Goal: Task Accomplishment & Management: Complete application form

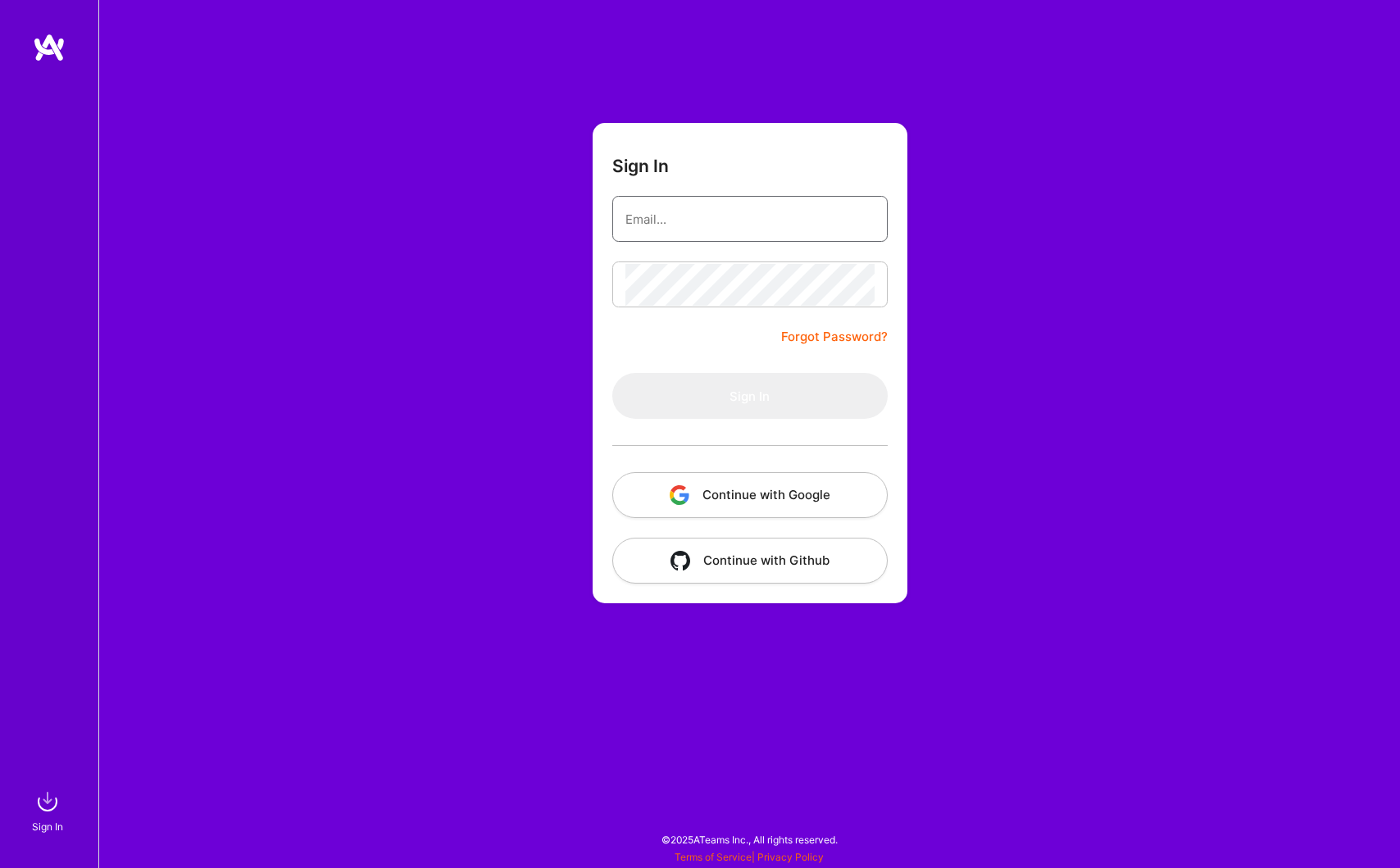
click at [690, 228] on input "email" at bounding box center [749, 219] width 250 height 42
type input "[EMAIL_ADDRESS][DOMAIN_NAME]"
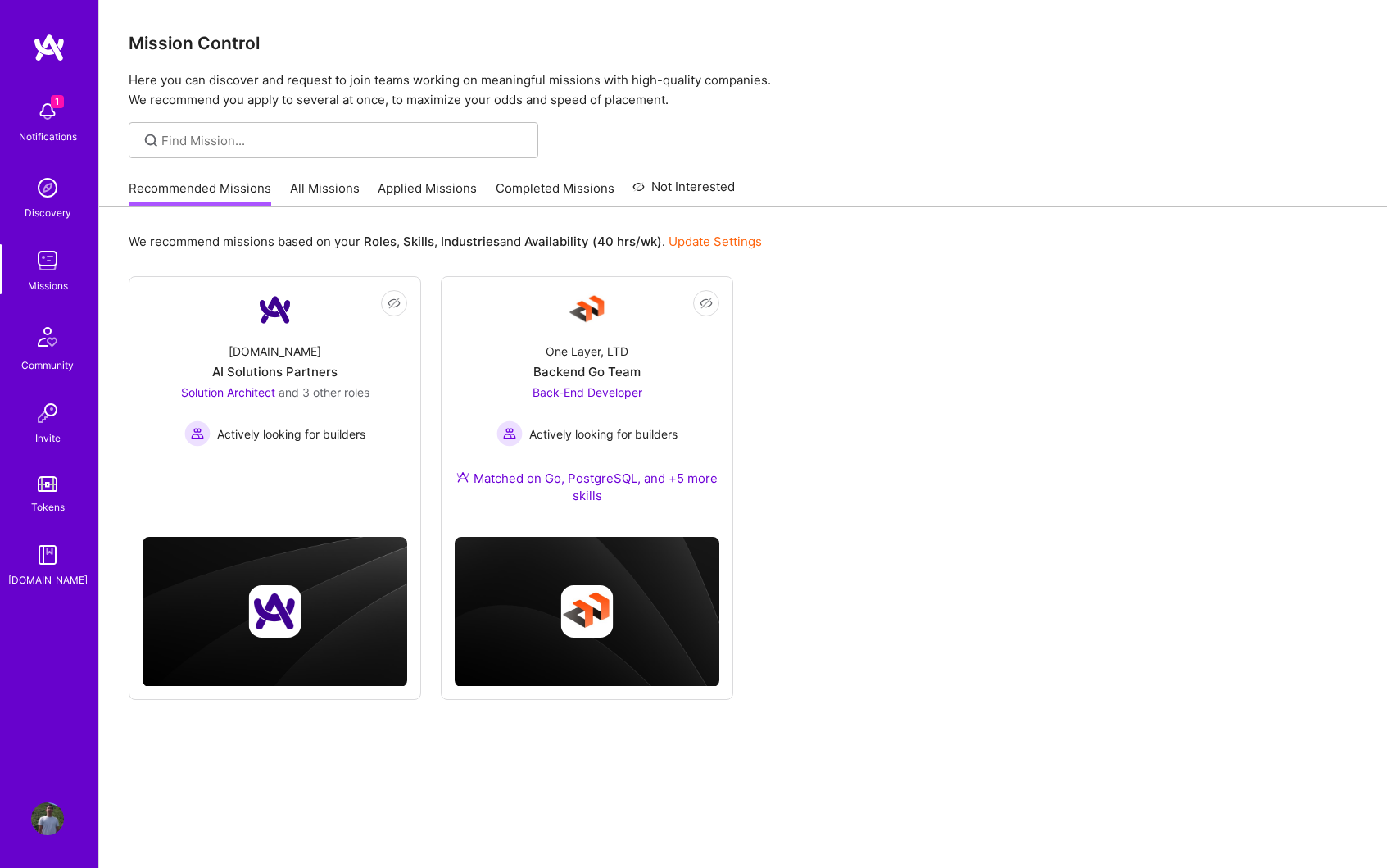
scroll to position [33, 0]
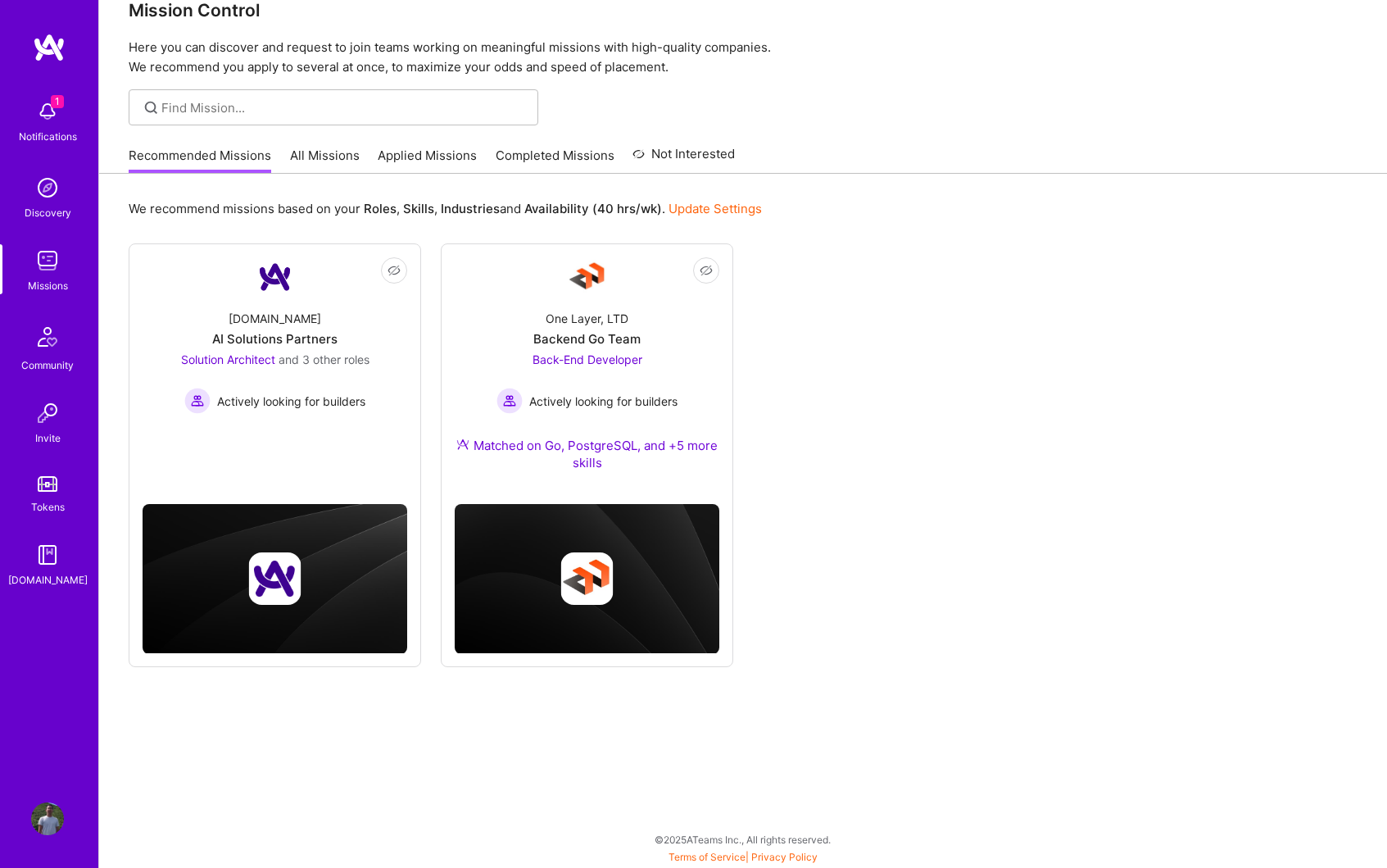
click at [429, 156] on link "Applied Missions" at bounding box center [426, 161] width 99 height 27
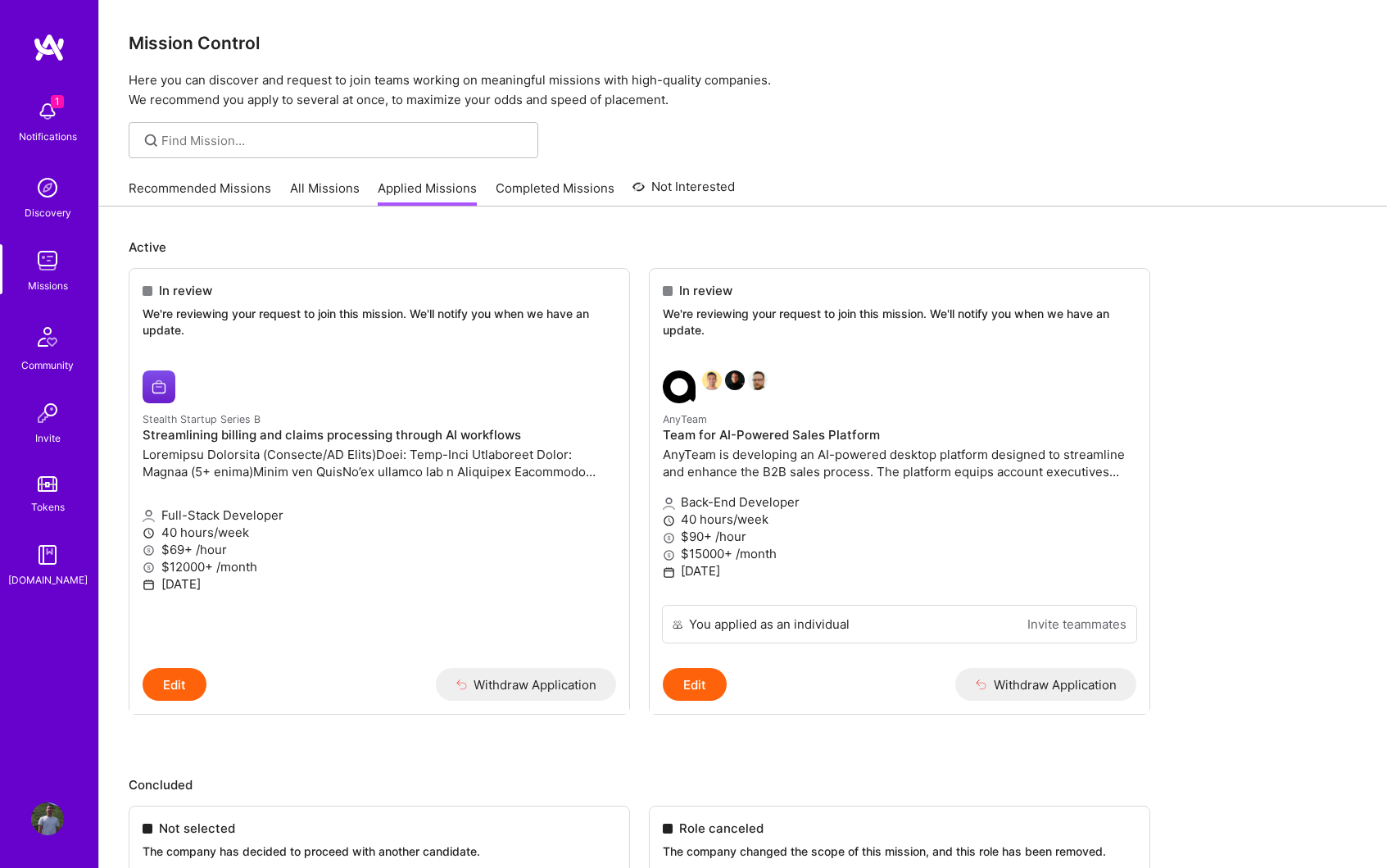
click at [174, 189] on link "Recommended Missions" at bounding box center [200, 193] width 142 height 27
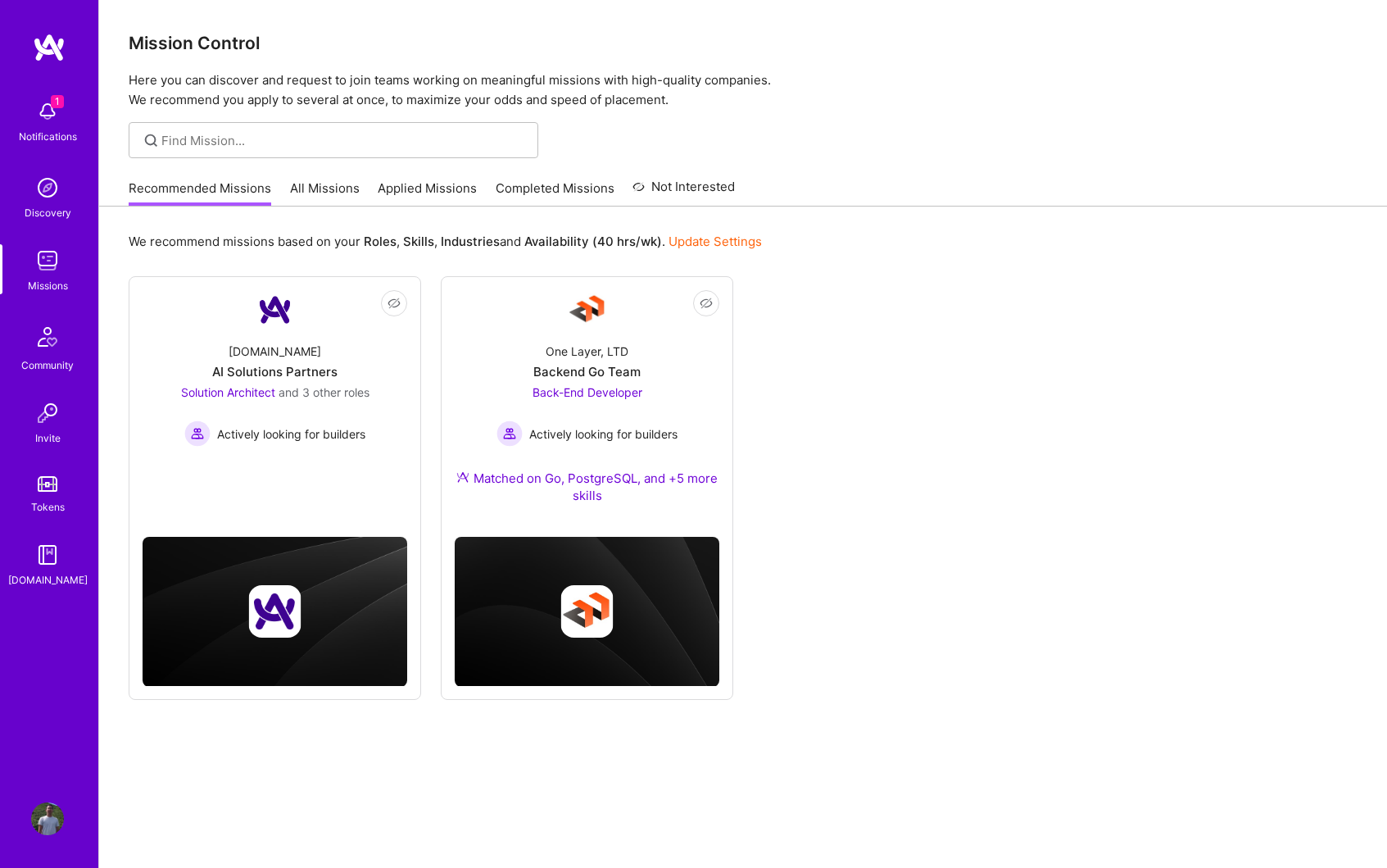
click at [308, 193] on link "All Missions" at bounding box center [325, 193] width 70 height 27
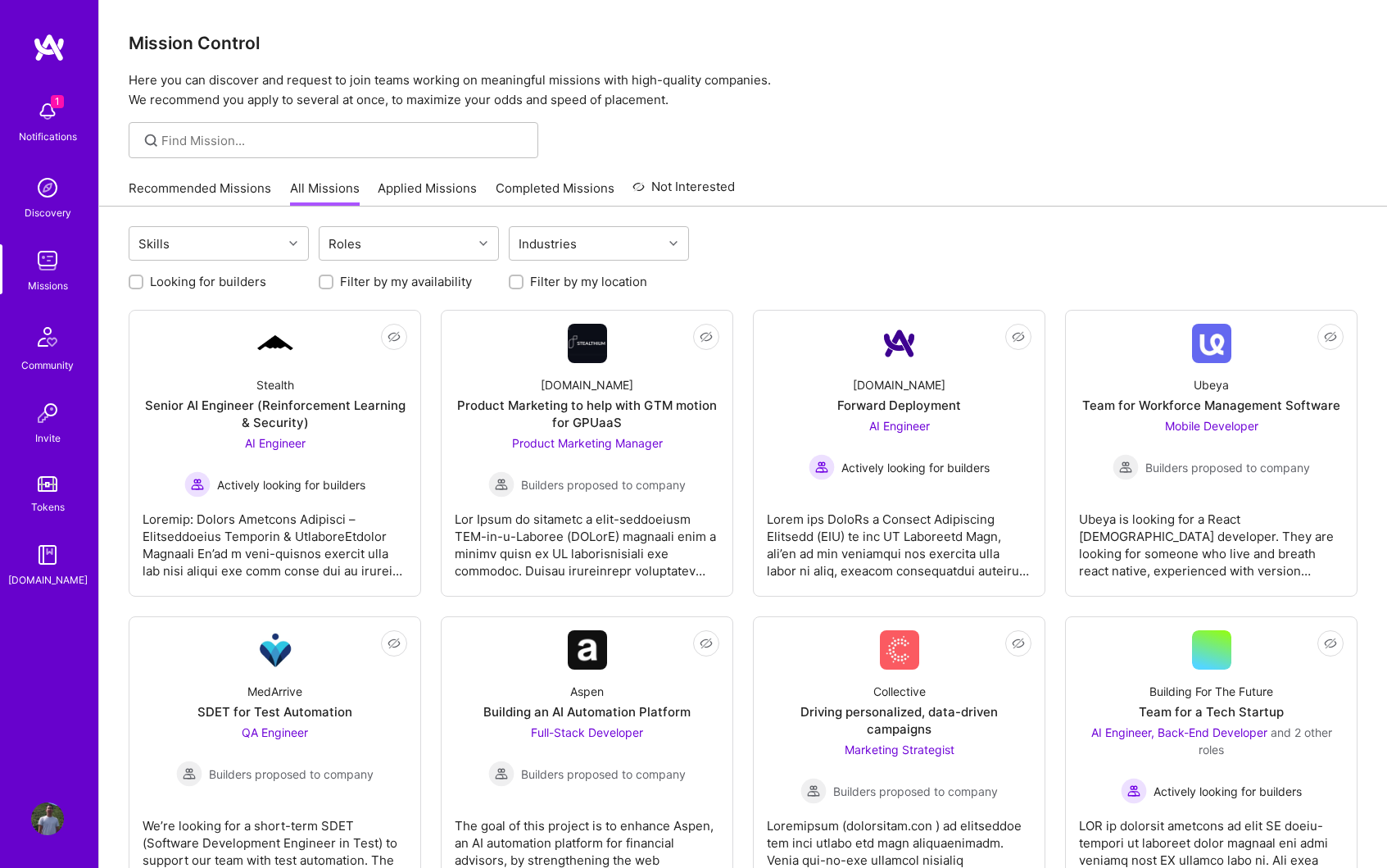
click at [706, 191] on link "Not Interested" at bounding box center [683, 191] width 103 height 30
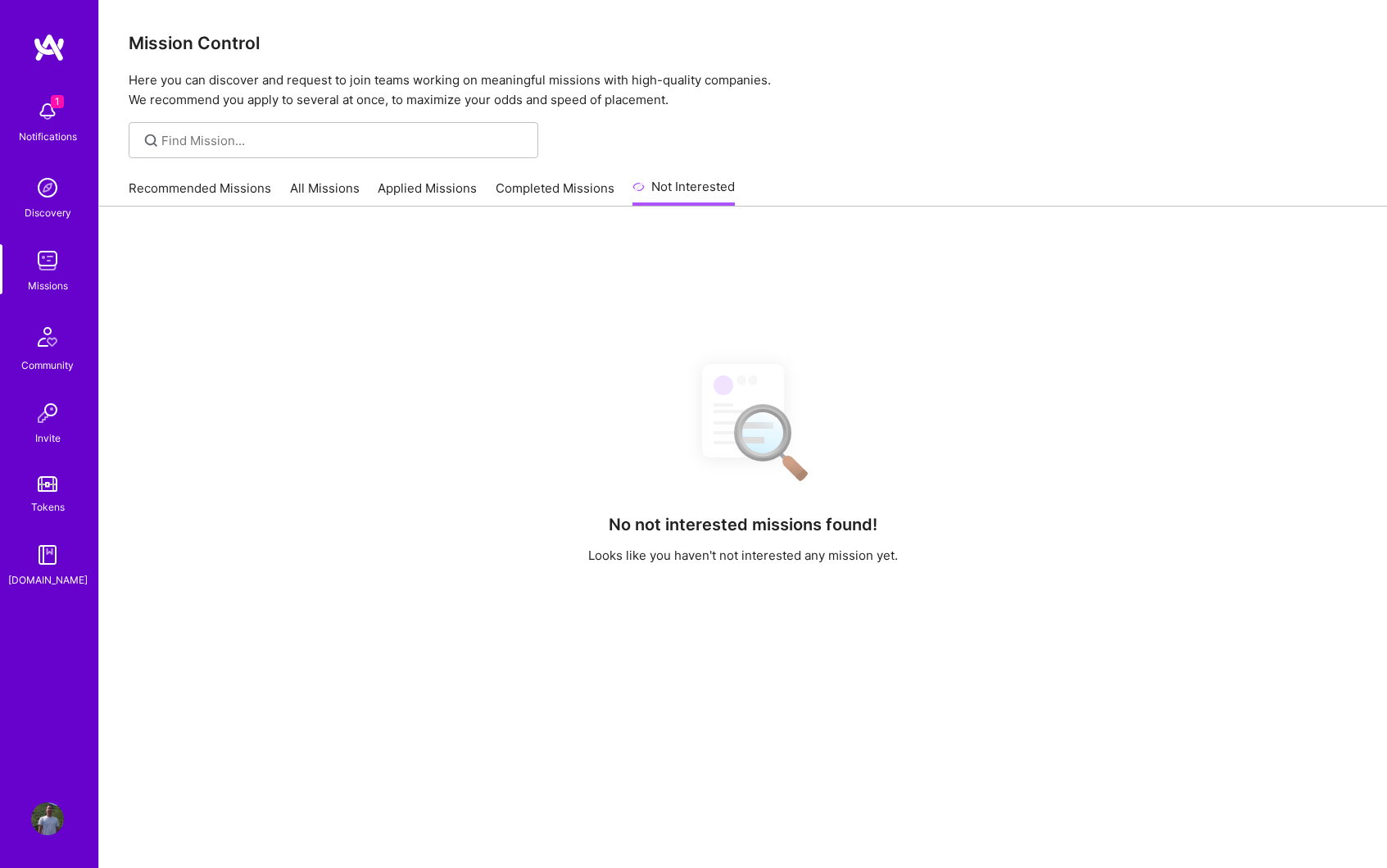
click at [706, 191] on link "Not Interested" at bounding box center [683, 191] width 103 height 30
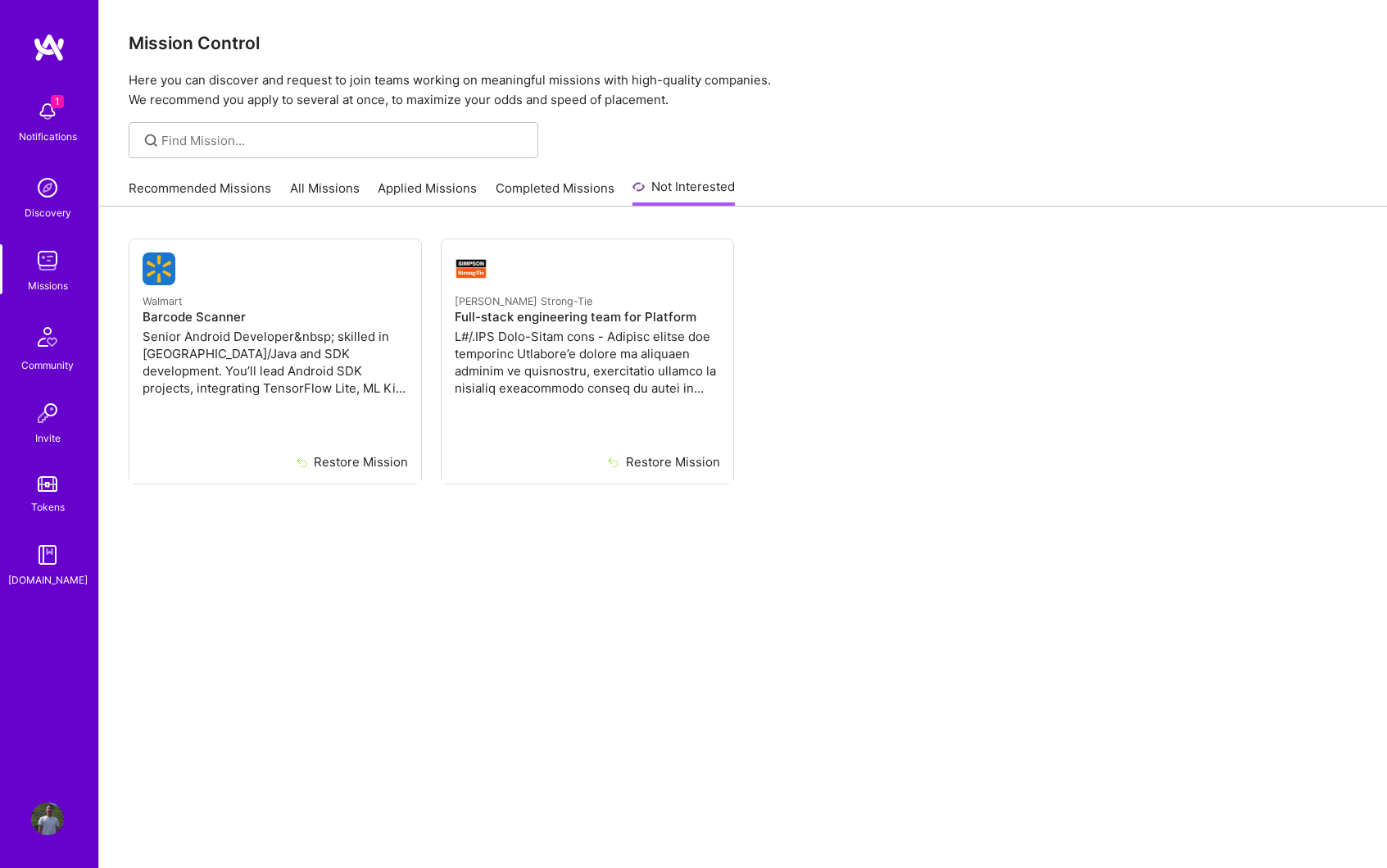
click at [315, 190] on link "All Missions" at bounding box center [325, 193] width 70 height 27
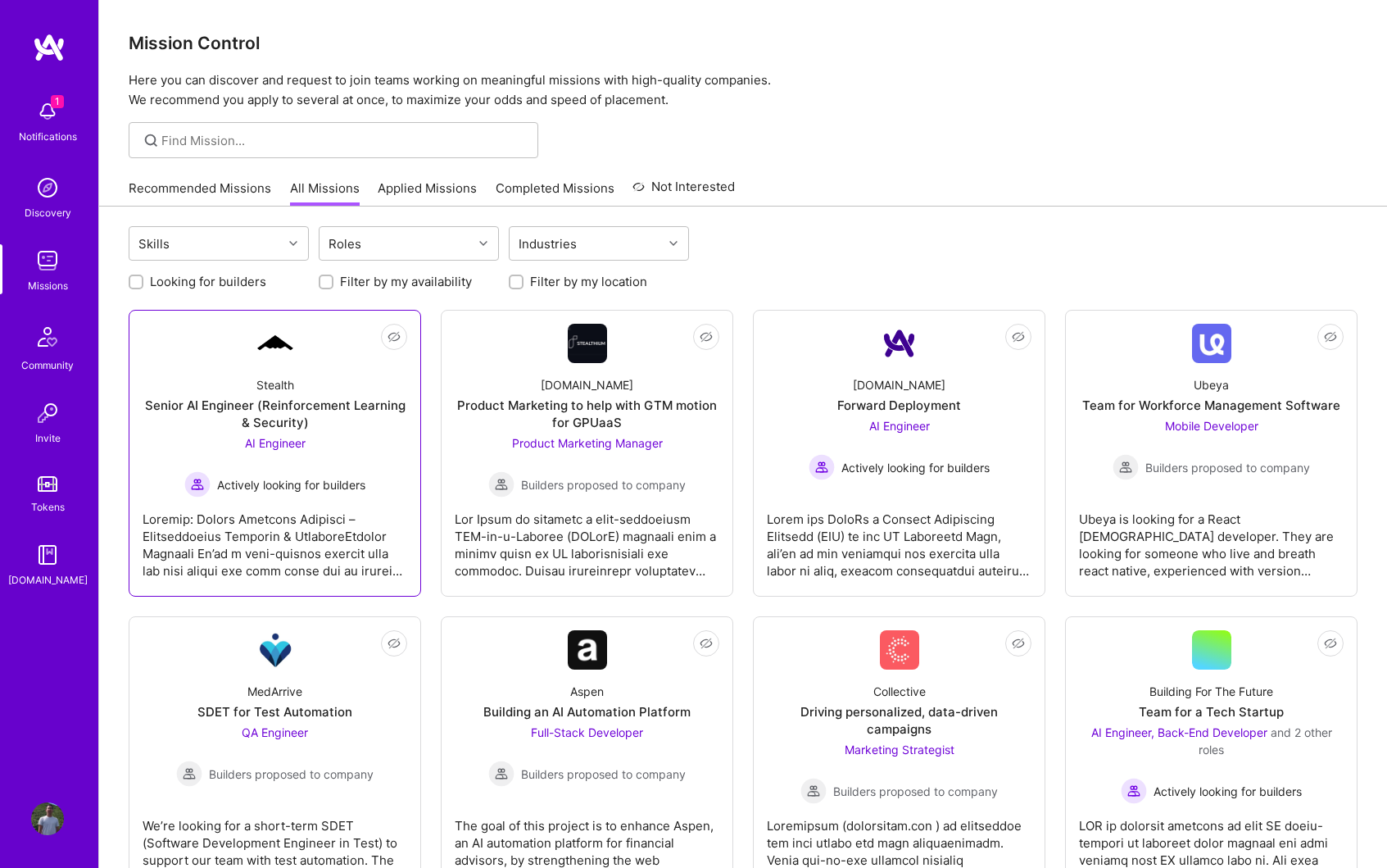
click at [322, 477] on span "Actively looking for builders" at bounding box center [291, 484] width 149 height 17
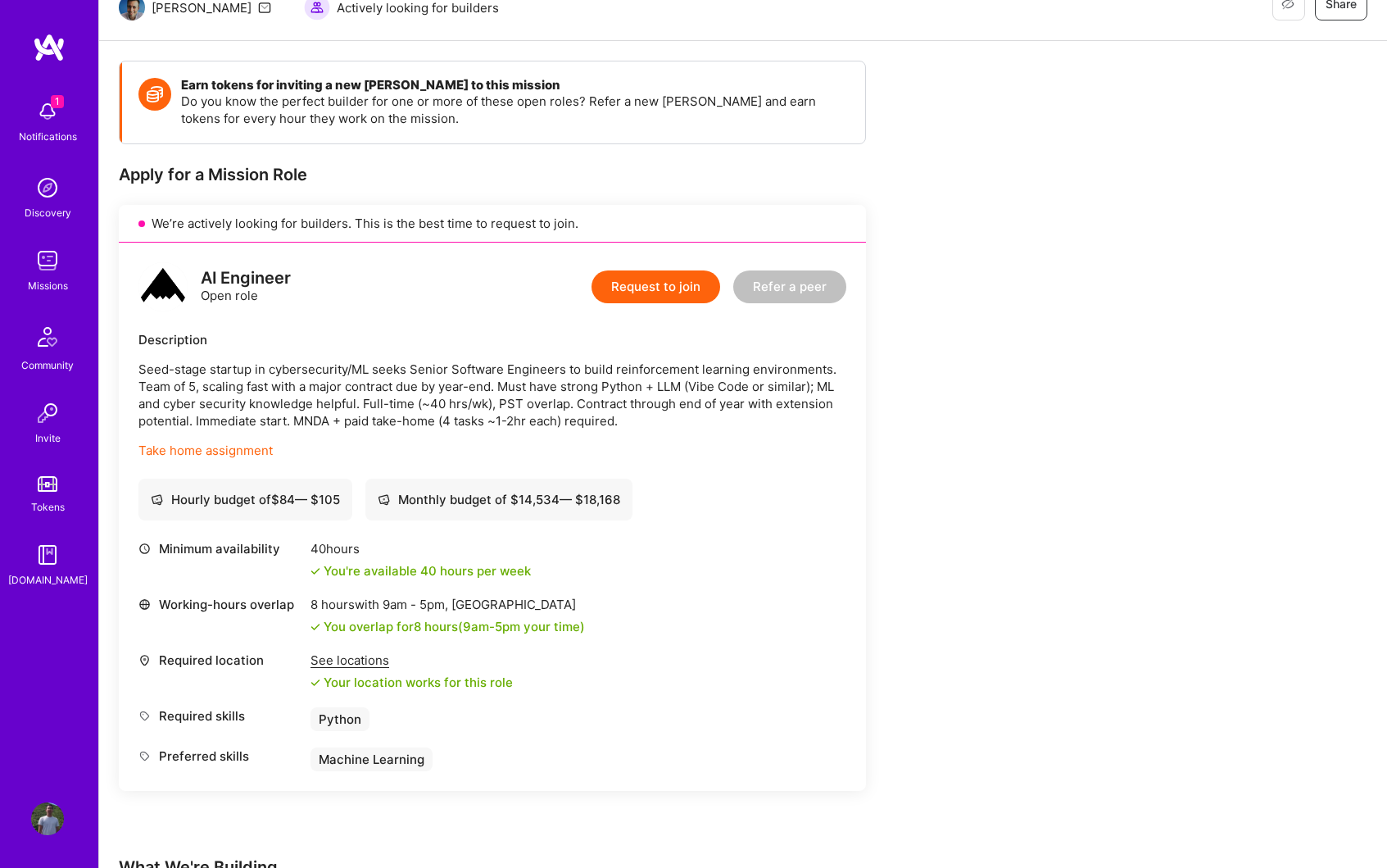
scroll to position [180, 0]
drag, startPoint x: 482, startPoint y: 384, endPoint x: 595, endPoint y: 377, distance: 113.2
click at [595, 377] on p "Seed-stage startup in cybersecurity/ML seeks Senior Software Engineers to build…" at bounding box center [493, 395] width 708 height 69
click at [675, 400] on p "Seed-stage startup in cybersecurity/ML seeks Senior Software Engineers to build…" at bounding box center [493, 395] width 708 height 69
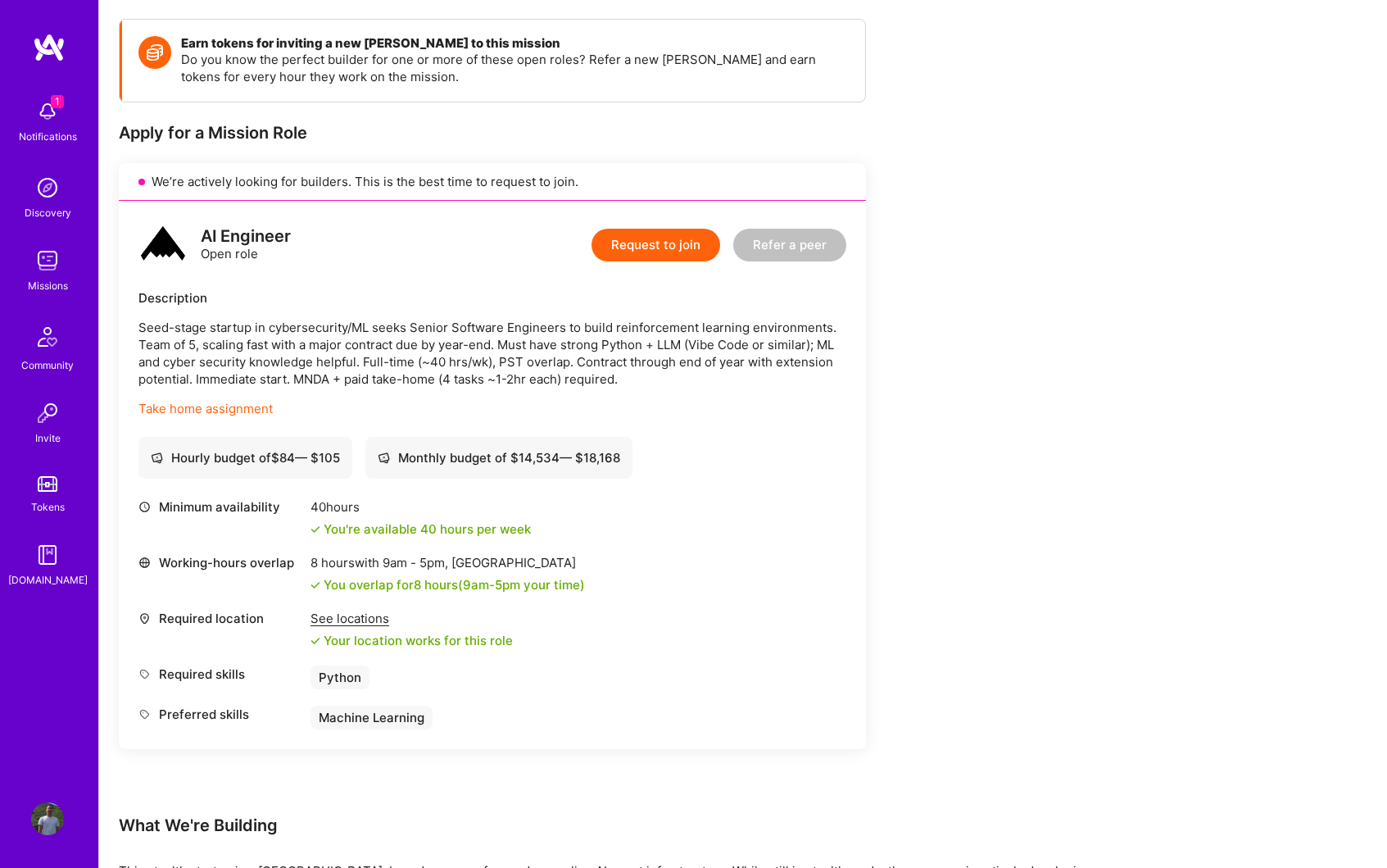
scroll to position [224, 0]
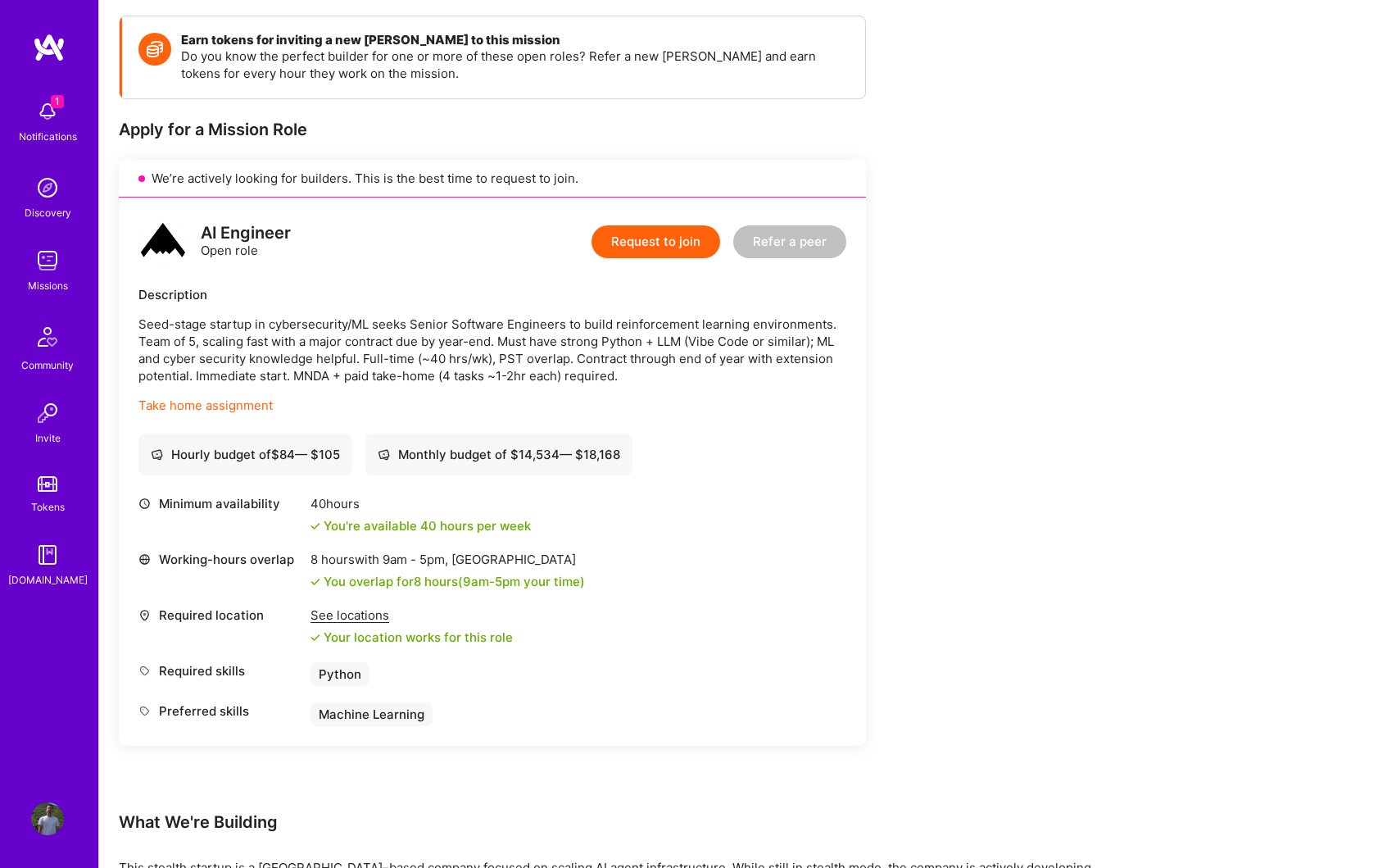
click at [648, 245] on button "Request to join" at bounding box center [656, 241] width 129 height 33
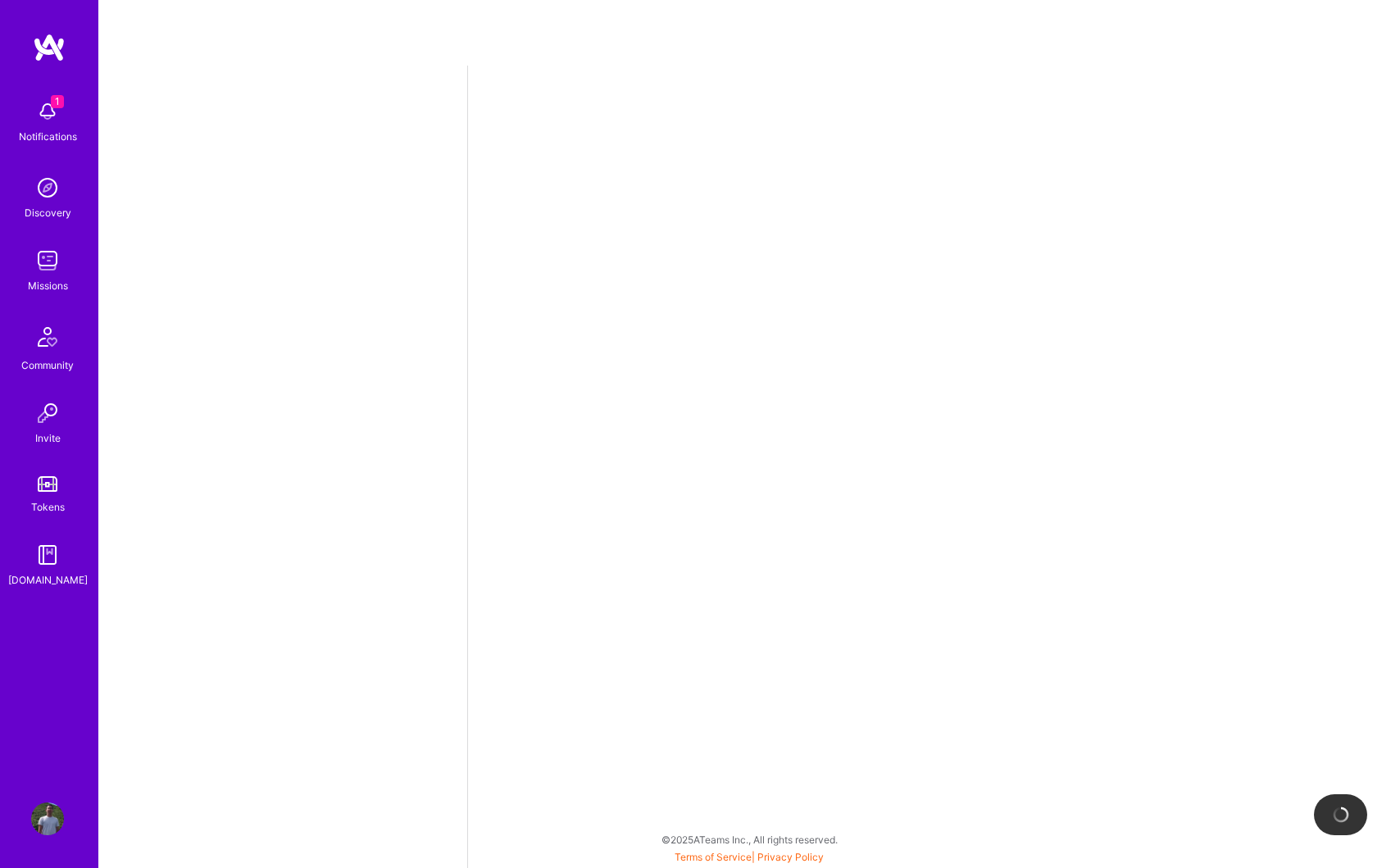
select select "US"
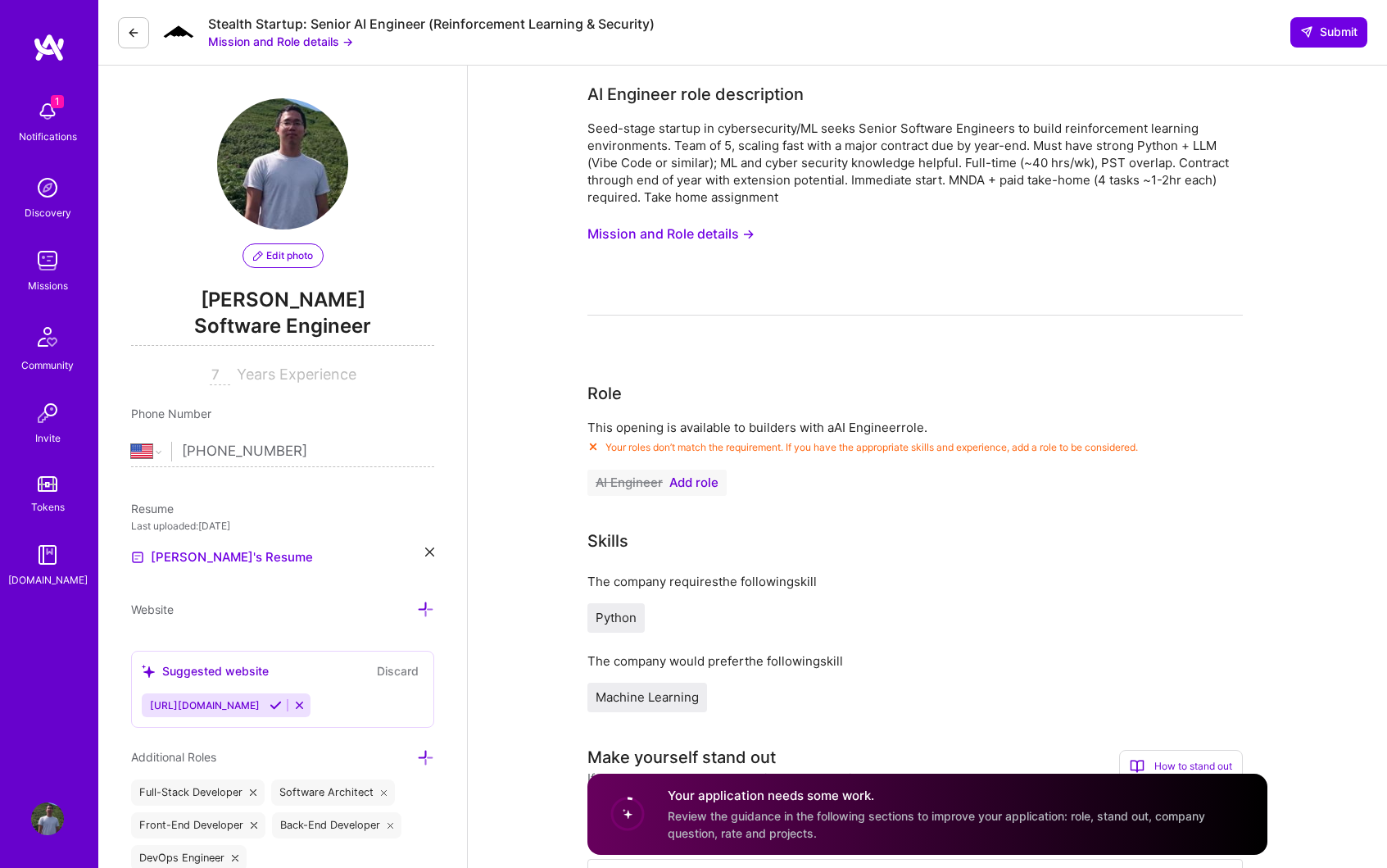
scroll to position [30, 0]
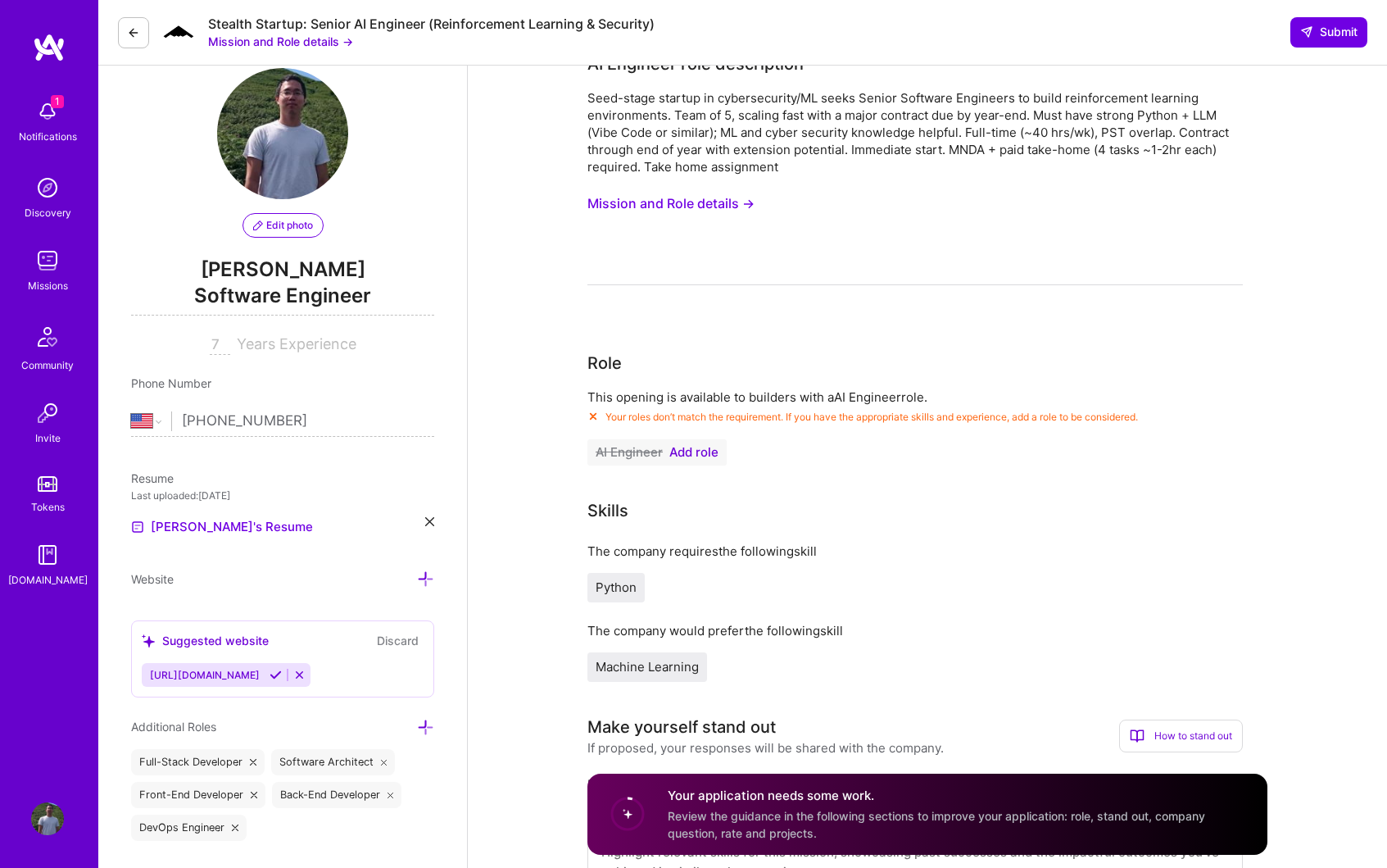
click at [703, 453] on span "Add role" at bounding box center [694, 452] width 49 height 13
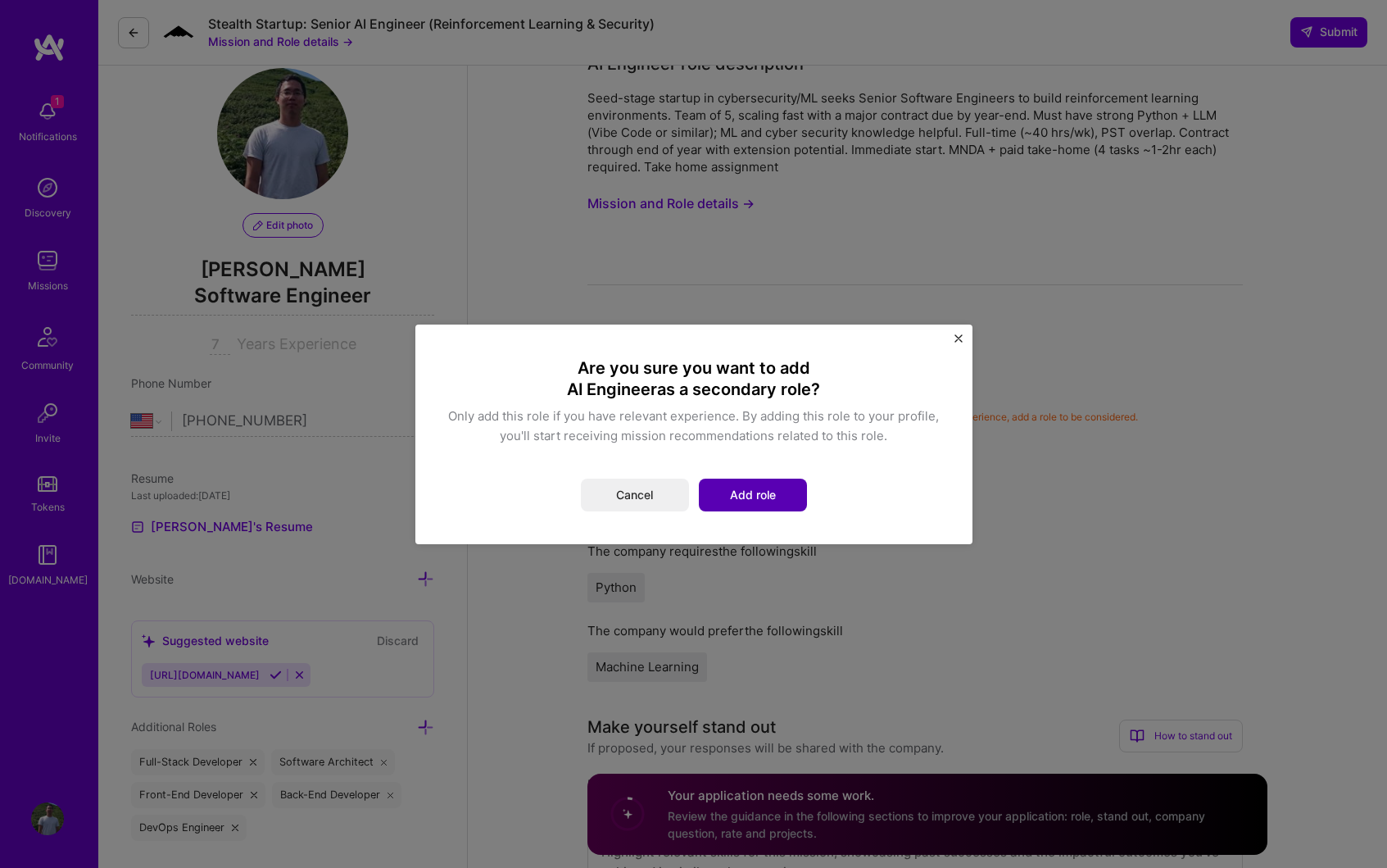
click at [747, 493] on button "Add role" at bounding box center [753, 495] width 108 height 33
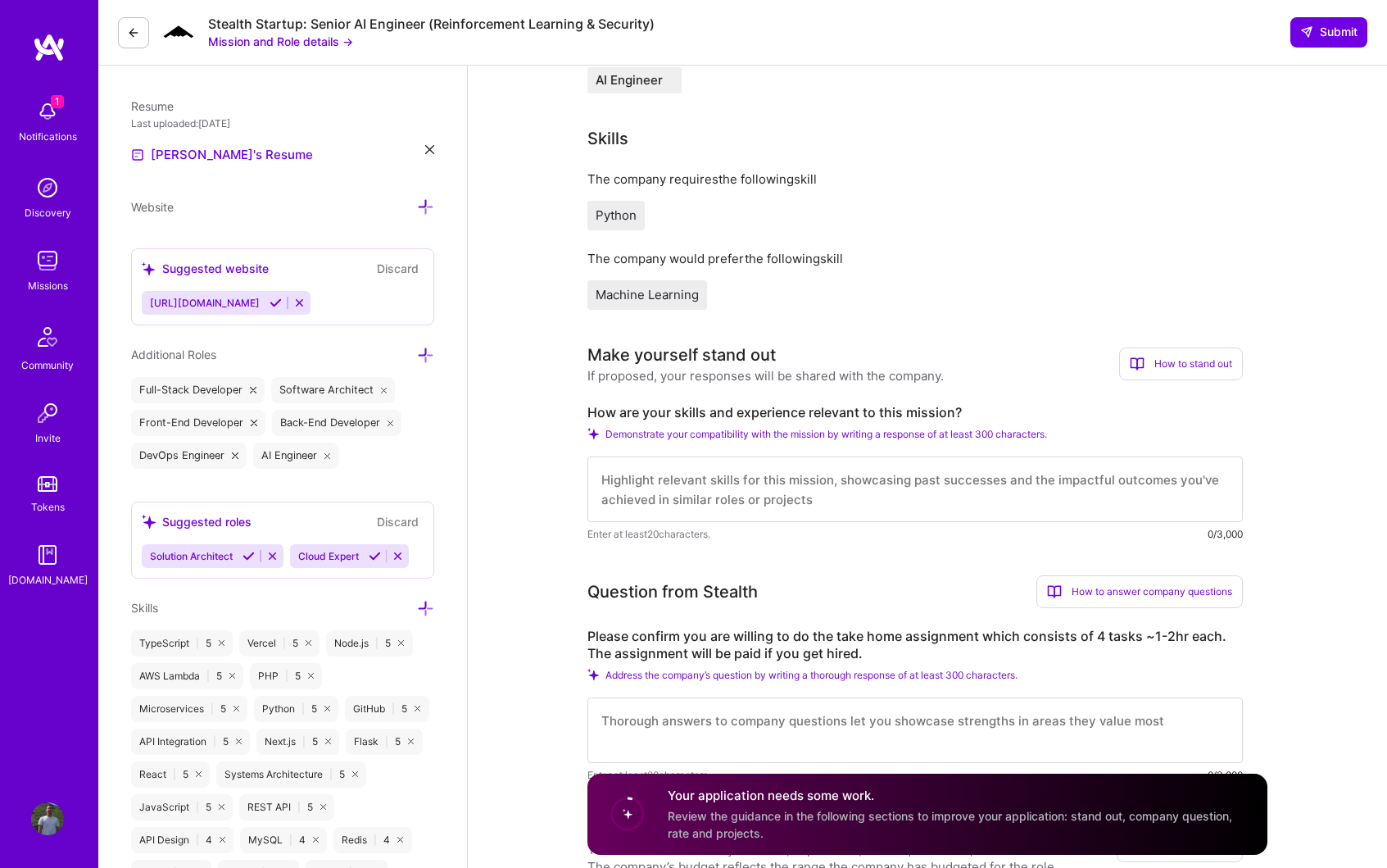
scroll to position [414, 0]
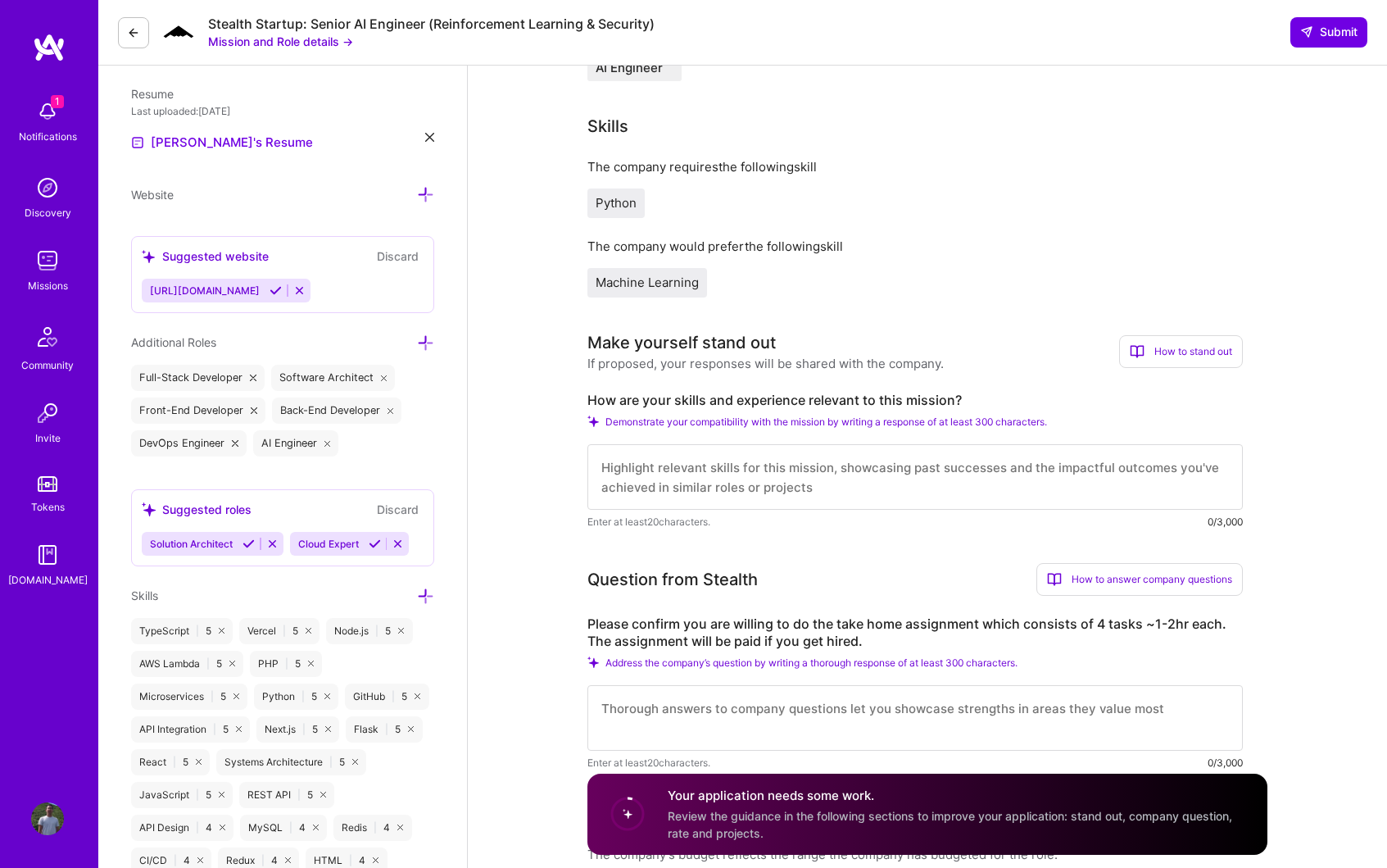
click at [731, 466] on textarea at bounding box center [915, 477] width 656 height 65
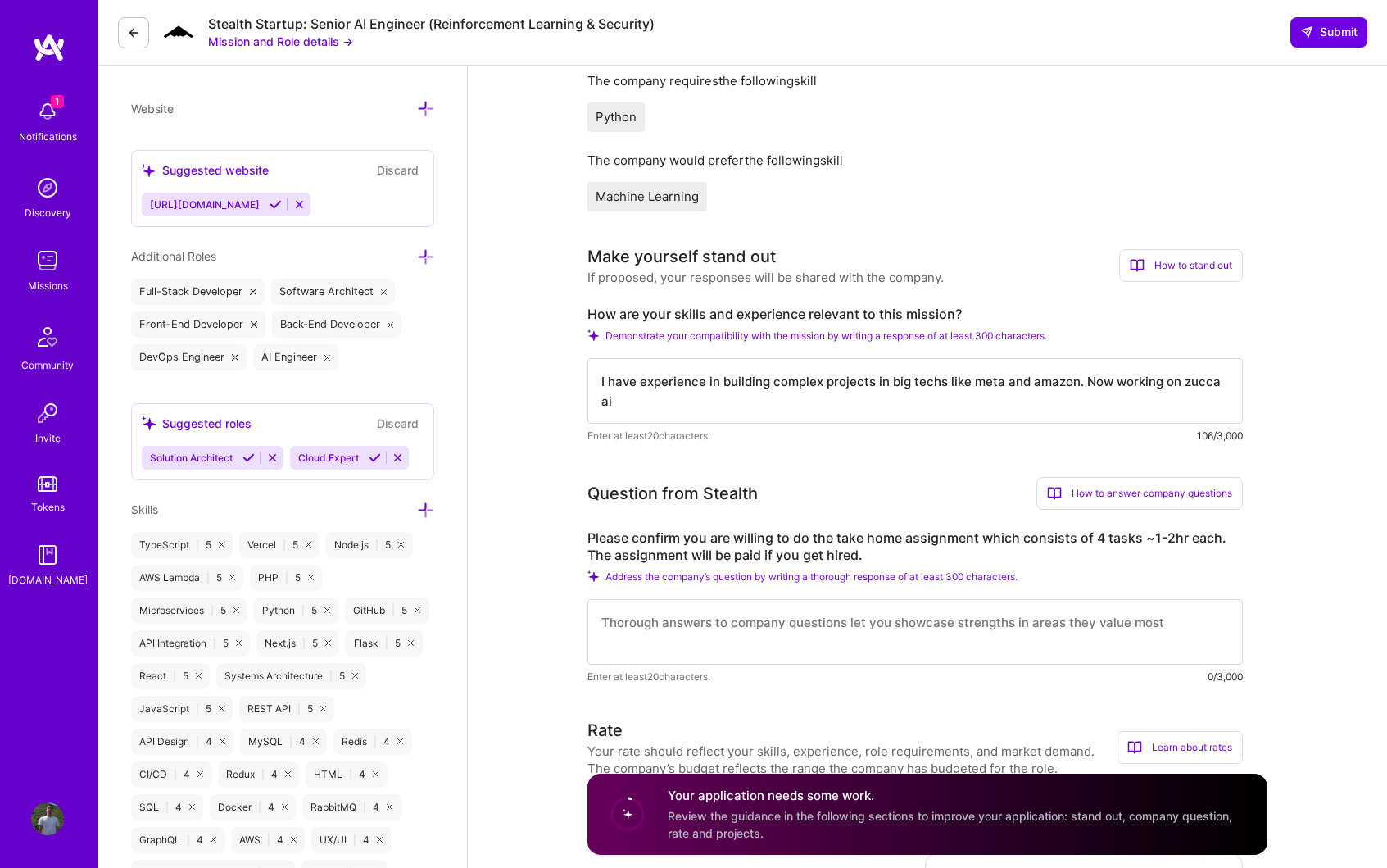
scroll to position [520, 0]
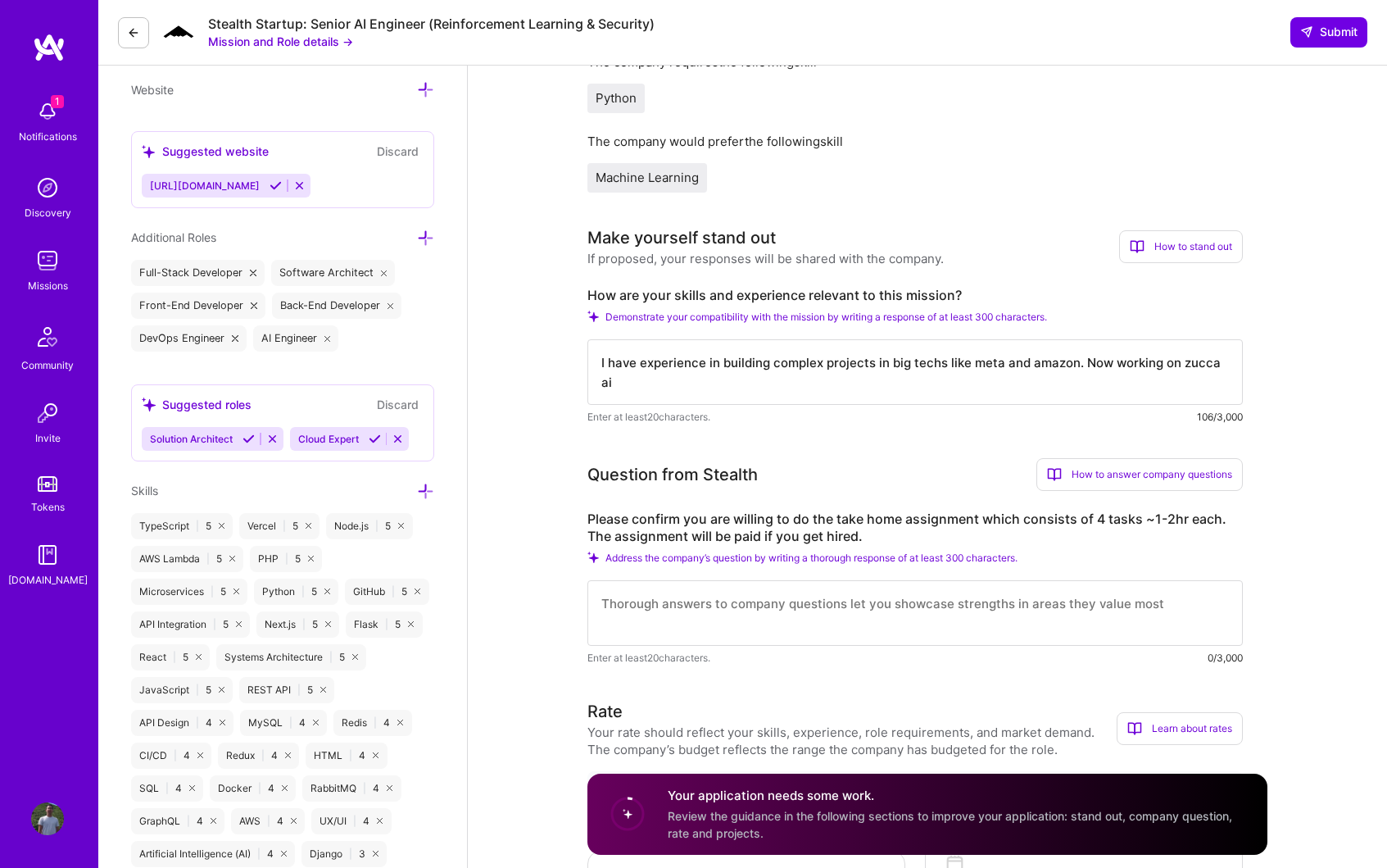
click at [782, 359] on textarea "I have experience in building complex projects in big techs like meta and amazo…" at bounding box center [915, 372] width 656 height 65
click at [824, 360] on textarea "I have experience in building complex projects in big techs like meta and amazo…" at bounding box center [915, 372] width 656 height 65
click at [1079, 363] on textarea "I have experience in building complex security projects in big techs like meta …" at bounding box center [915, 372] width 656 height 65
click at [969, 366] on textarea "I have experience in building complex security projects in [GEOGRAPHIC_DATA]. N…" at bounding box center [915, 372] width 656 height 65
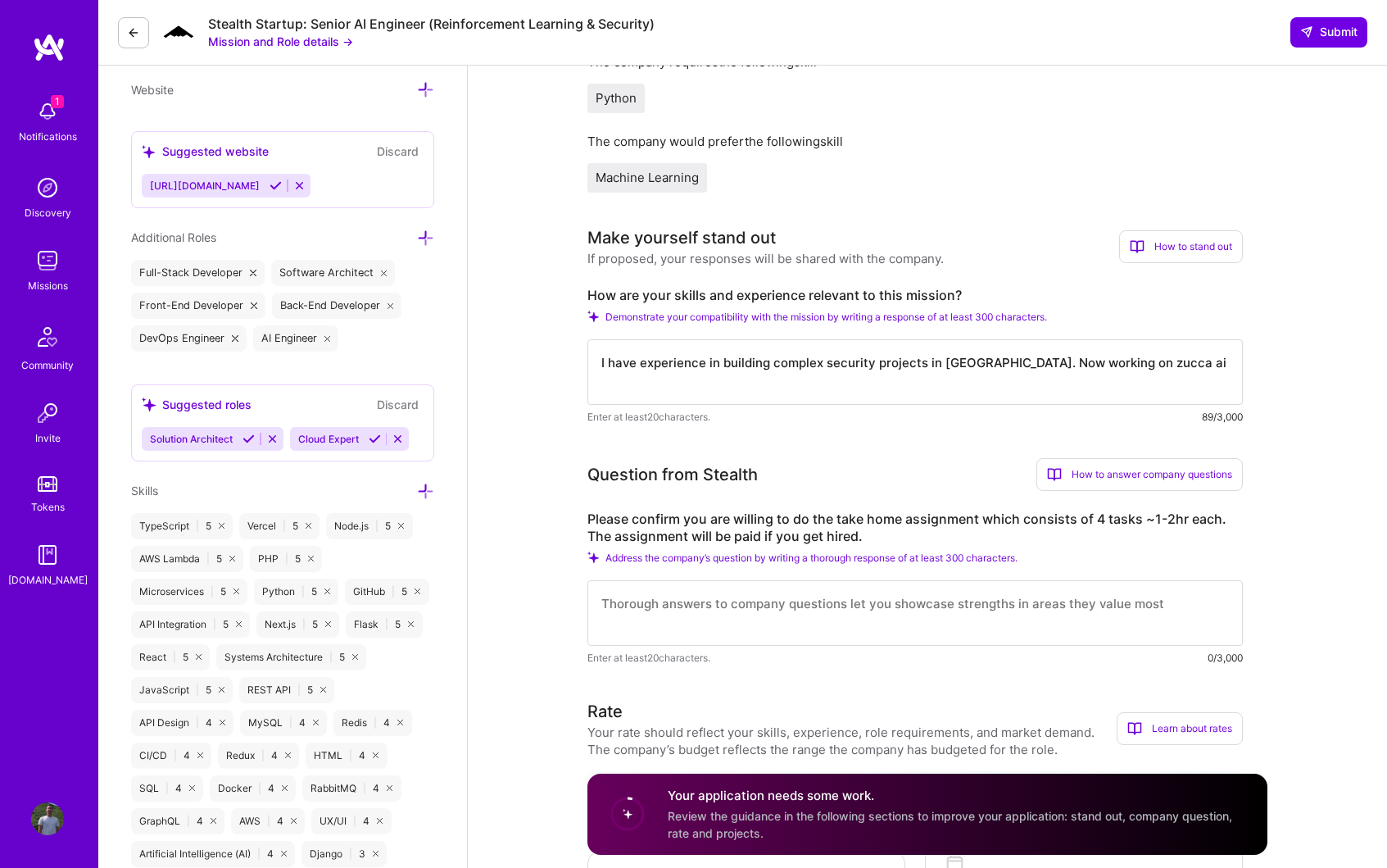
click at [1197, 369] on textarea "I have experience in building complex security projects in [GEOGRAPHIC_DATA]. N…" at bounding box center [915, 372] width 656 height 65
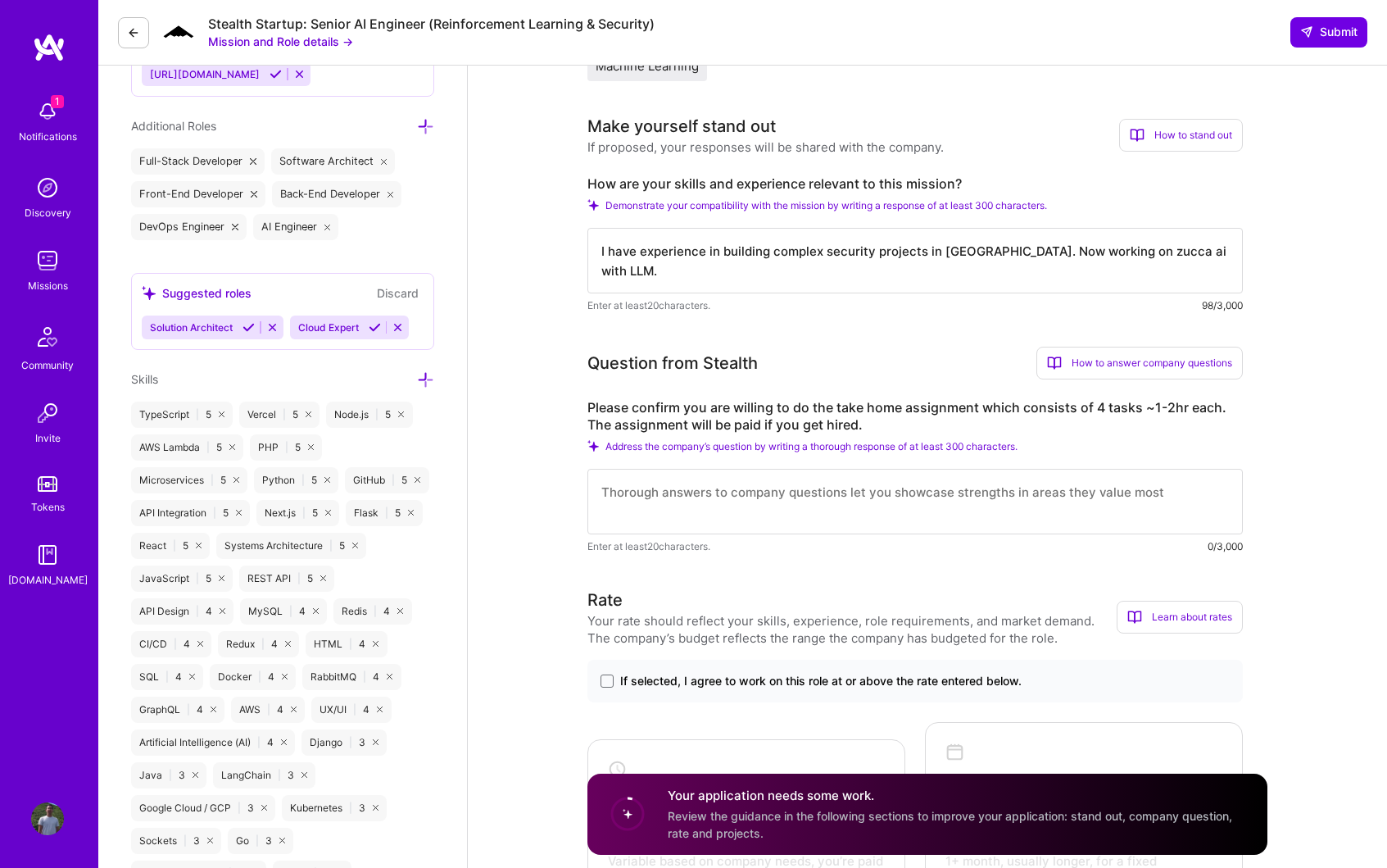
scroll to position [677, 0]
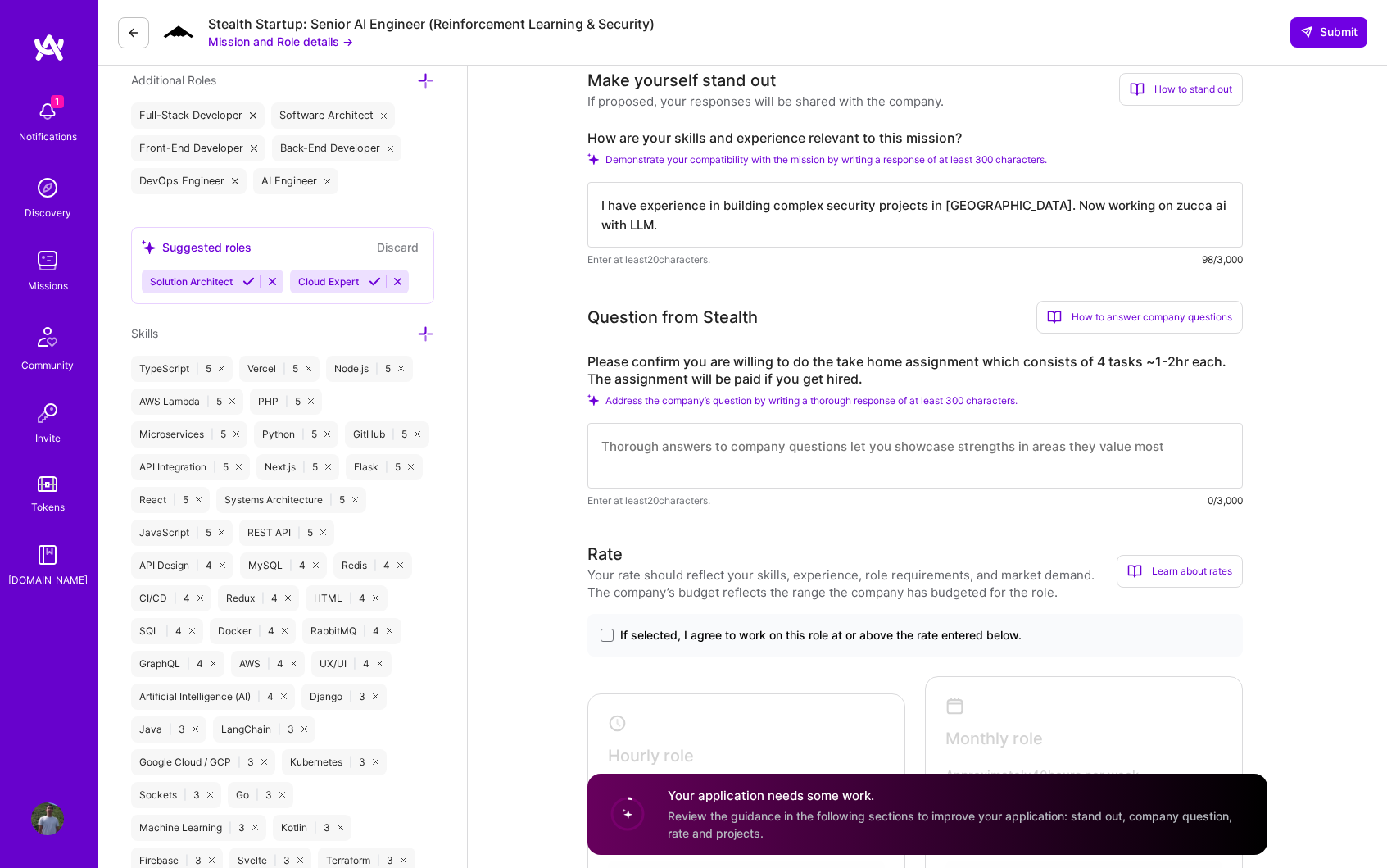
type textarea "I have experience in building complex security projects in [GEOGRAPHIC_DATA]. N…"
click at [912, 453] on textarea at bounding box center [915, 455] width 656 height 65
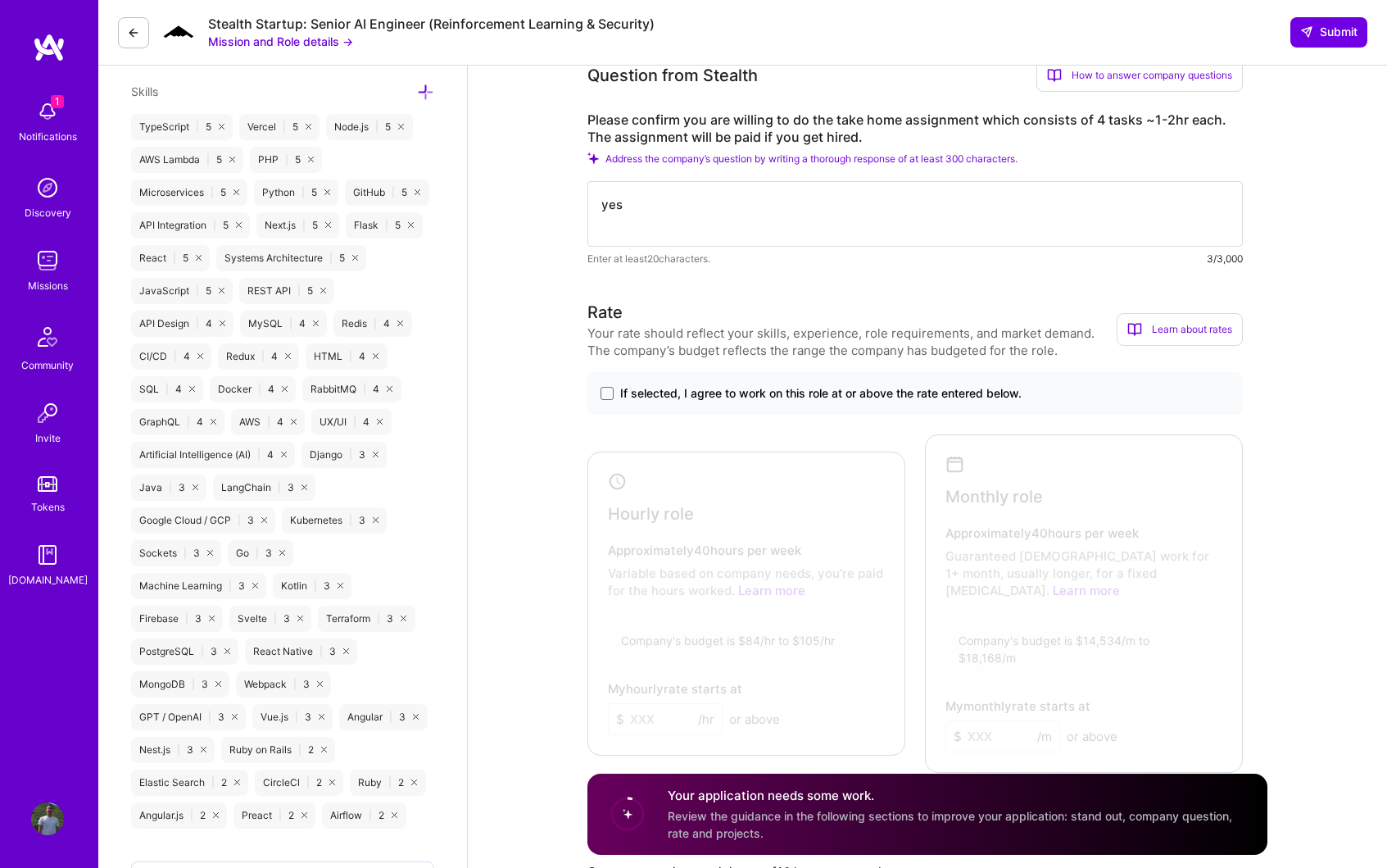
scroll to position [942, 0]
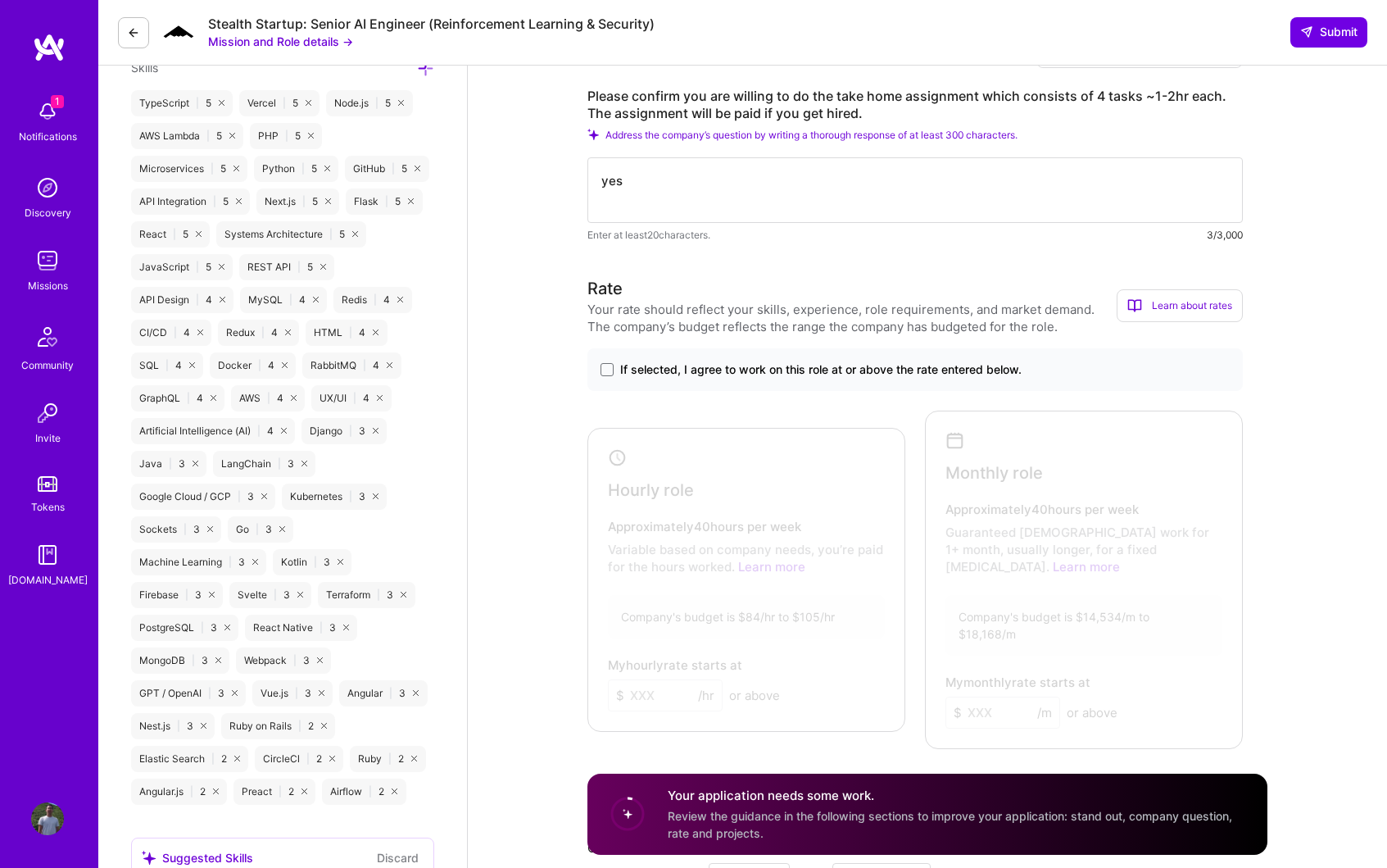
type textarea "yes"
click at [682, 374] on span "If selected, I agree to work on this role at or above the rate entered below." at bounding box center [821, 369] width 402 height 16
click at [0, 0] on input "If selected, I agree to work on this role at or above the rate entered below." at bounding box center [0, 0] width 0 height 0
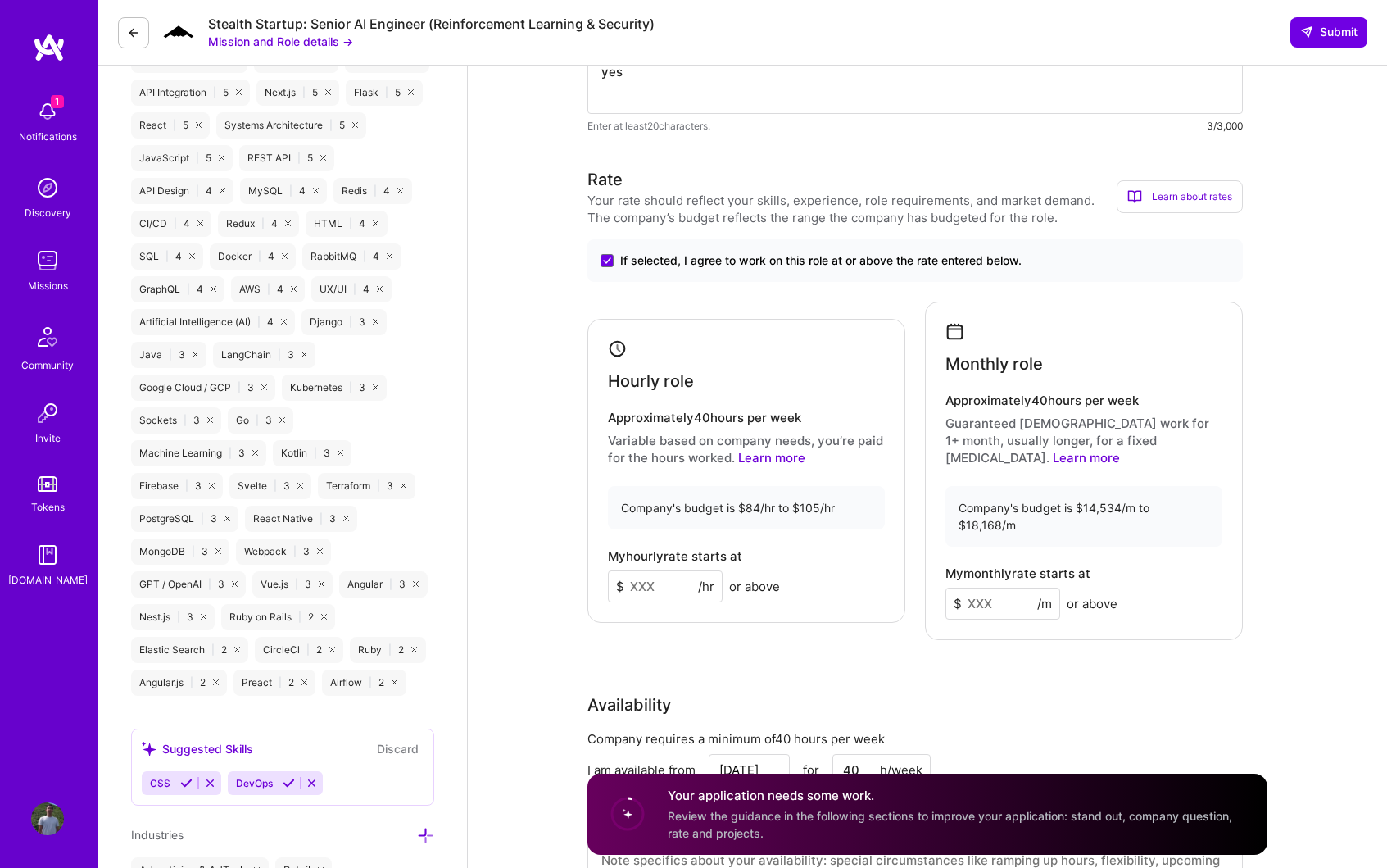
scroll to position [1074, 0]
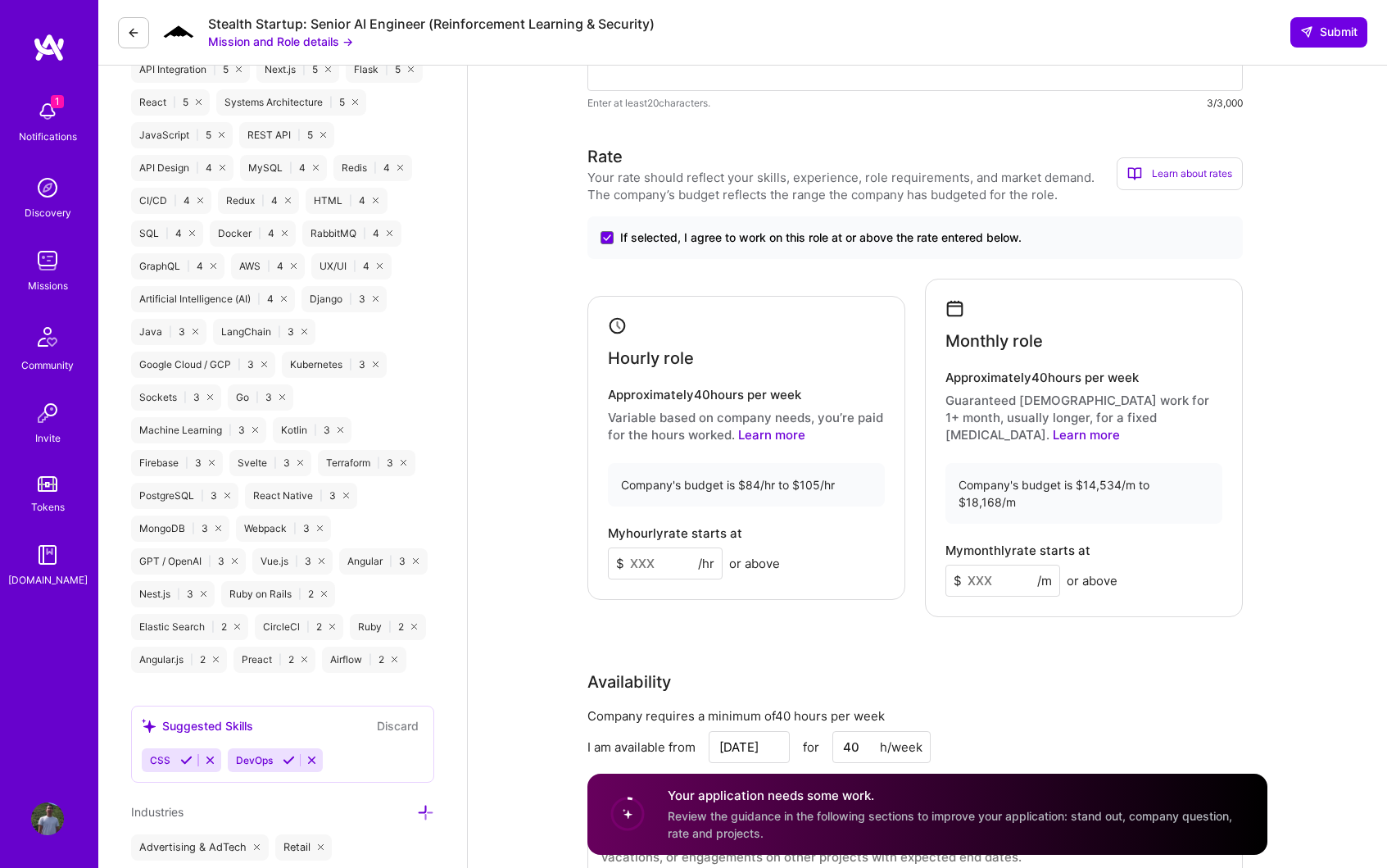
click at [666, 547] on input at bounding box center [665, 562] width 114 height 32
click at [1005, 564] on input at bounding box center [1003, 580] width 114 height 32
click at [666, 547] on input "84" at bounding box center [665, 562] width 114 height 32
type input "8"
type input "90"
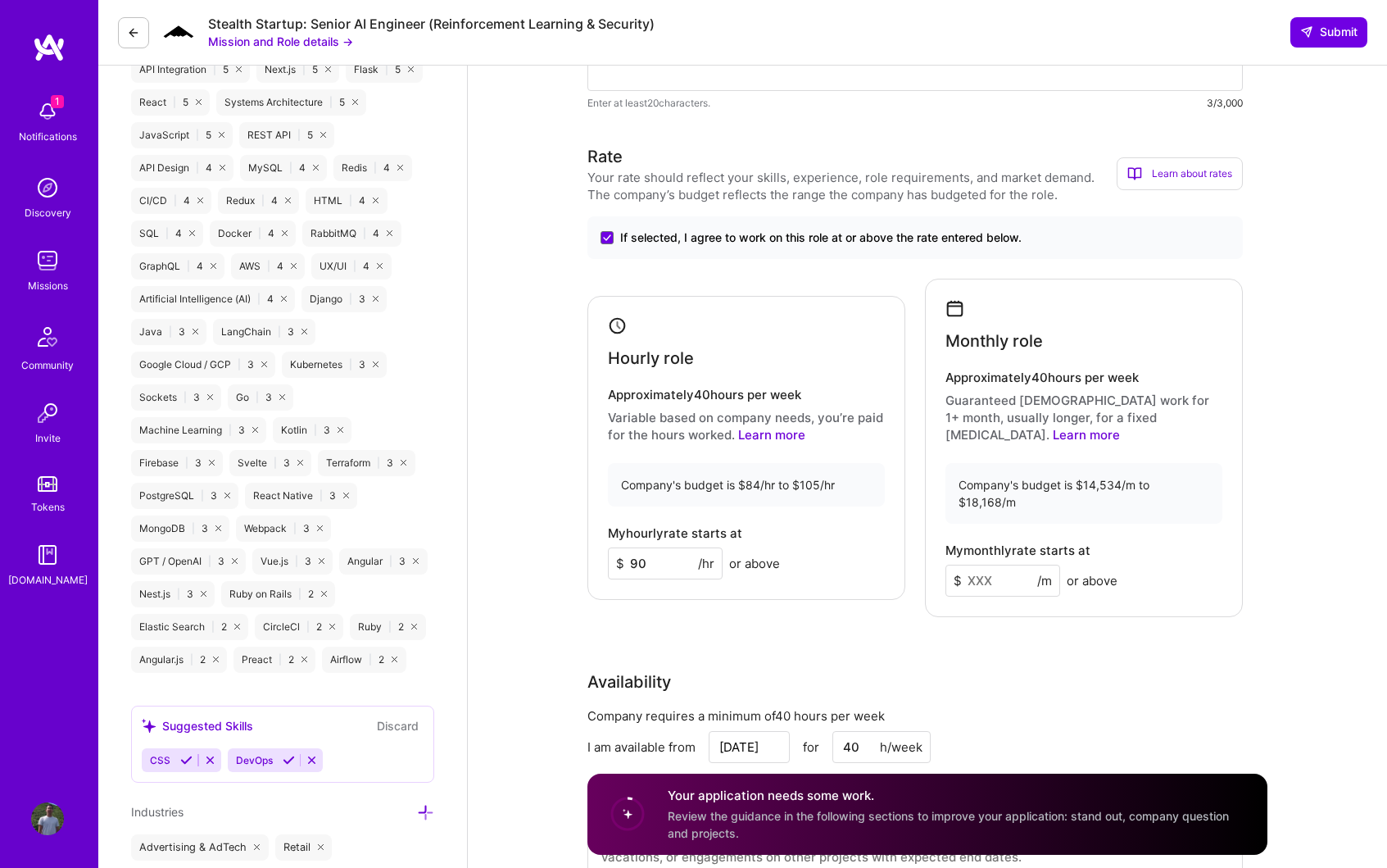
click at [972, 564] on input at bounding box center [1003, 580] width 114 height 32
type input "15000"
click at [990, 669] on div "Availability" at bounding box center [915, 681] width 656 height 24
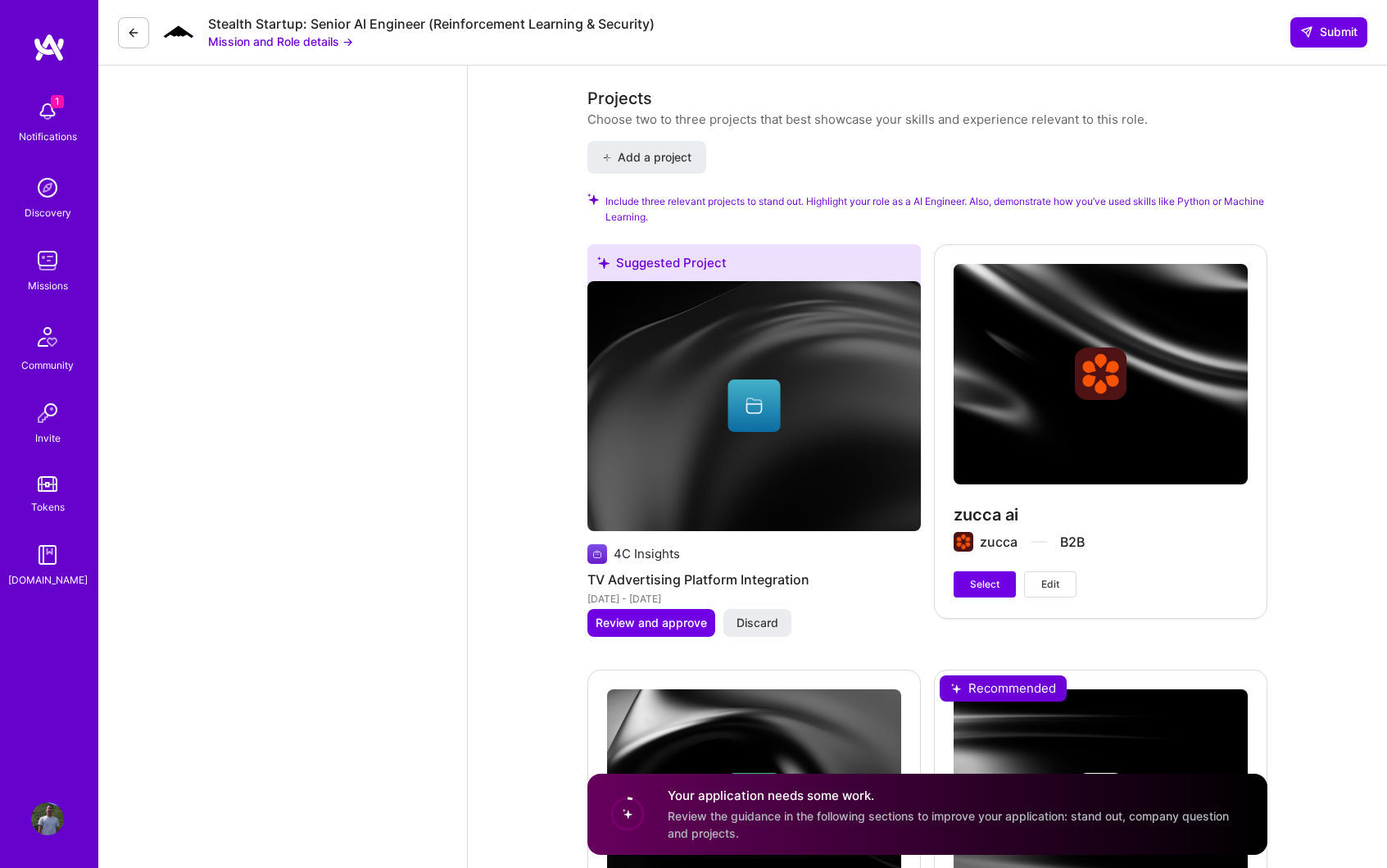
scroll to position [2065, 0]
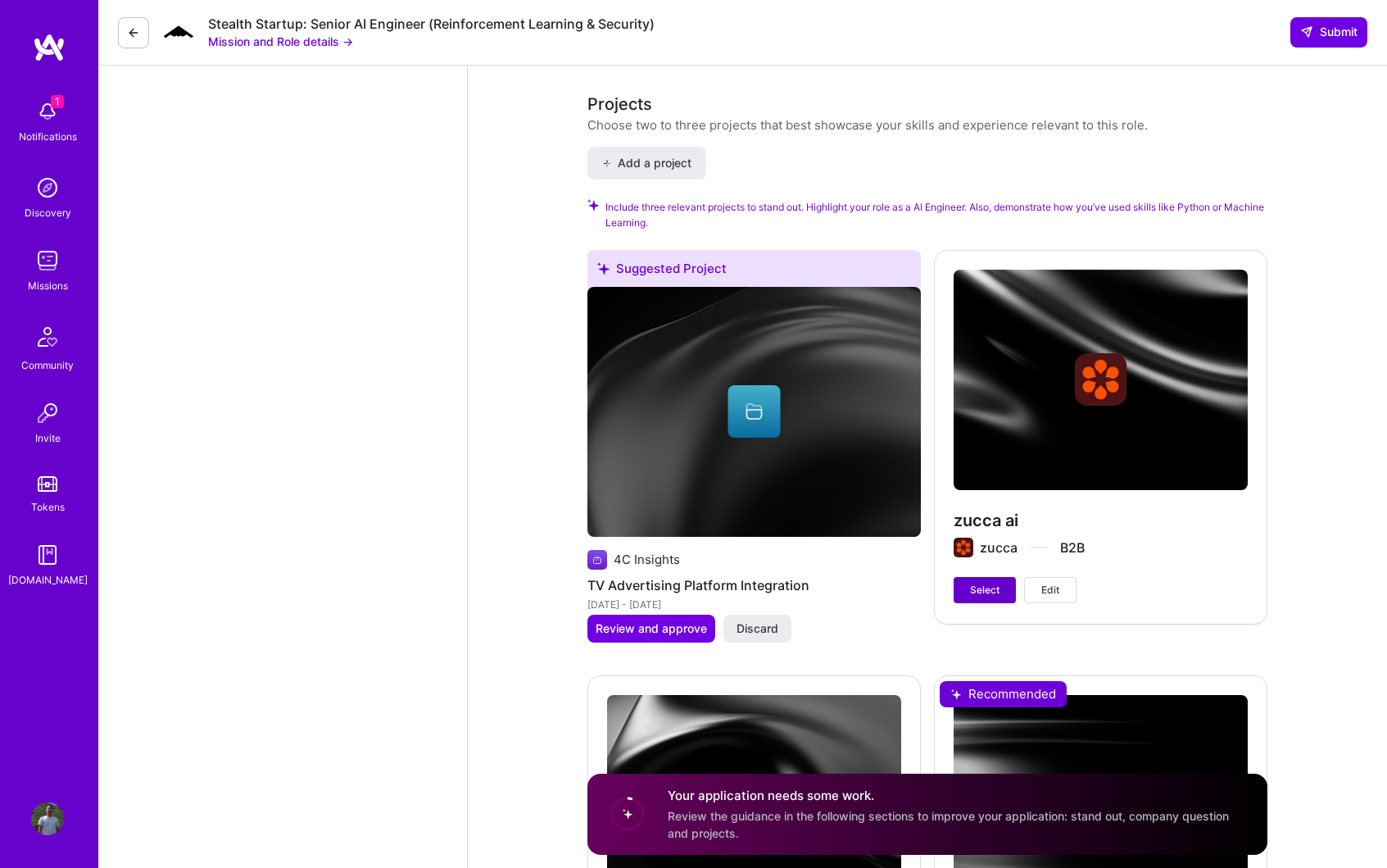
click at [983, 582] on span "Select" at bounding box center [985, 590] width 30 height 15
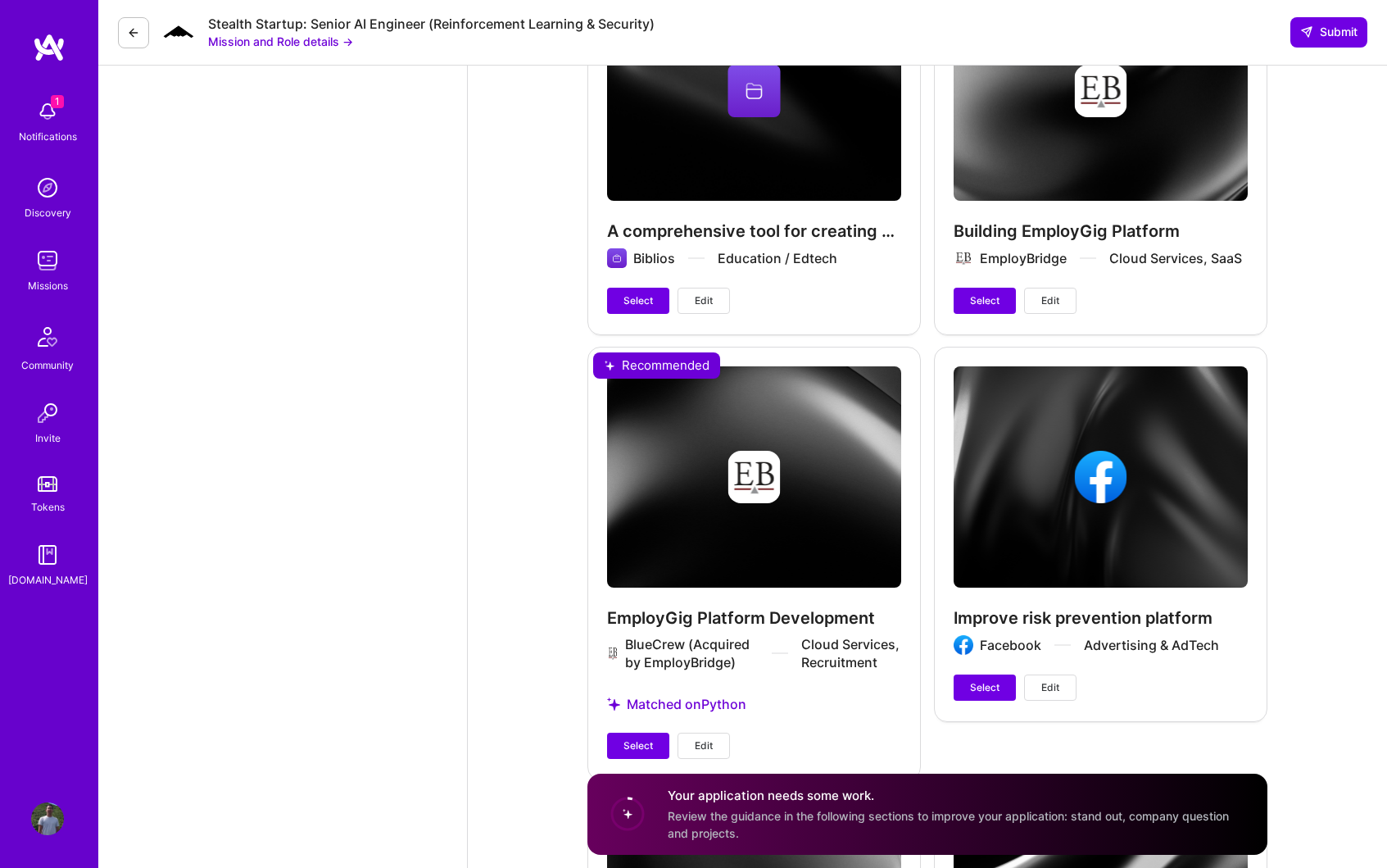
scroll to position [3309, 0]
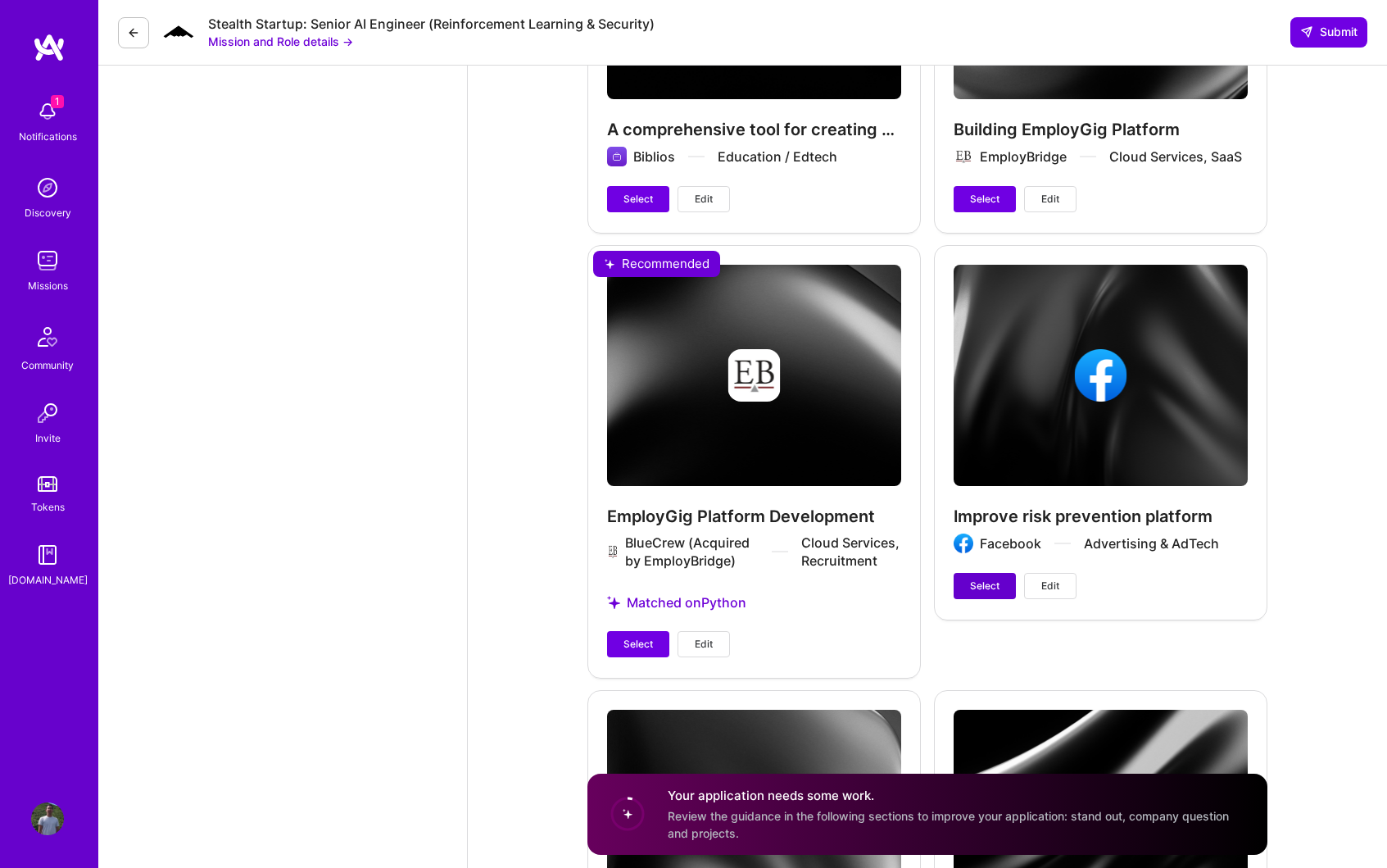
click at [980, 579] on span "Select" at bounding box center [985, 586] width 30 height 15
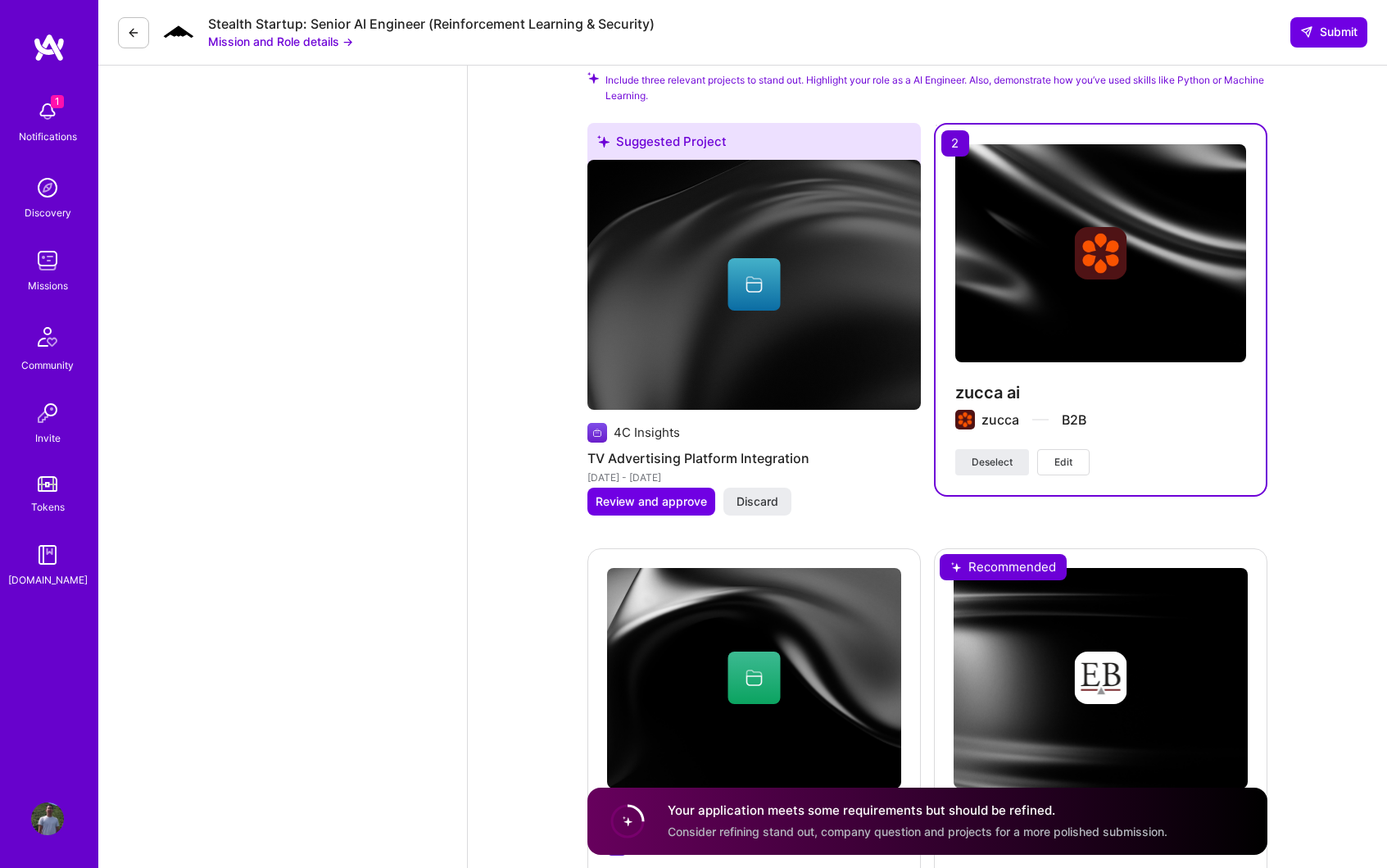
scroll to position [2169, 0]
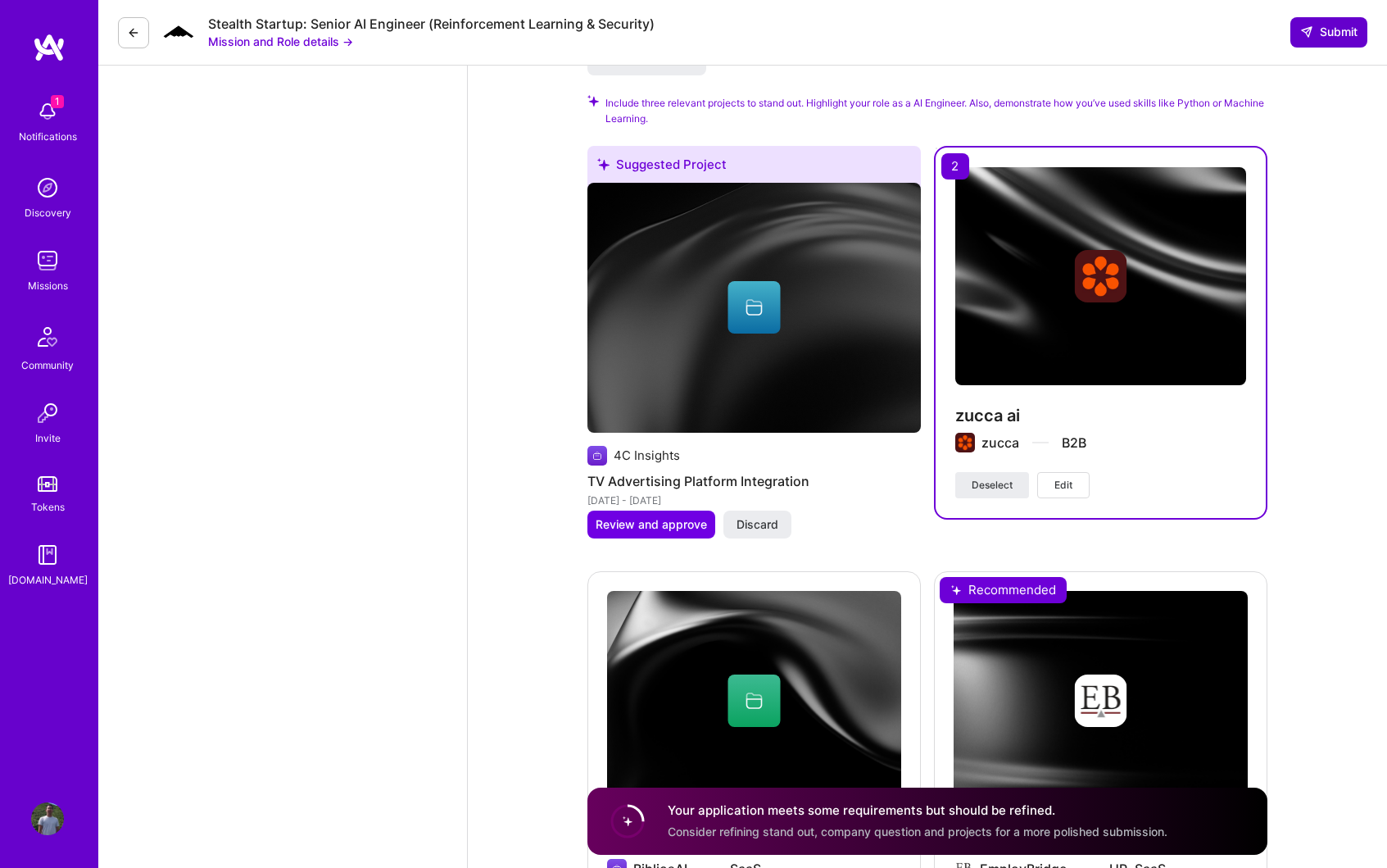
click at [1337, 21] on button "Submit" at bounding box center [1329, 32] width 77 height 30
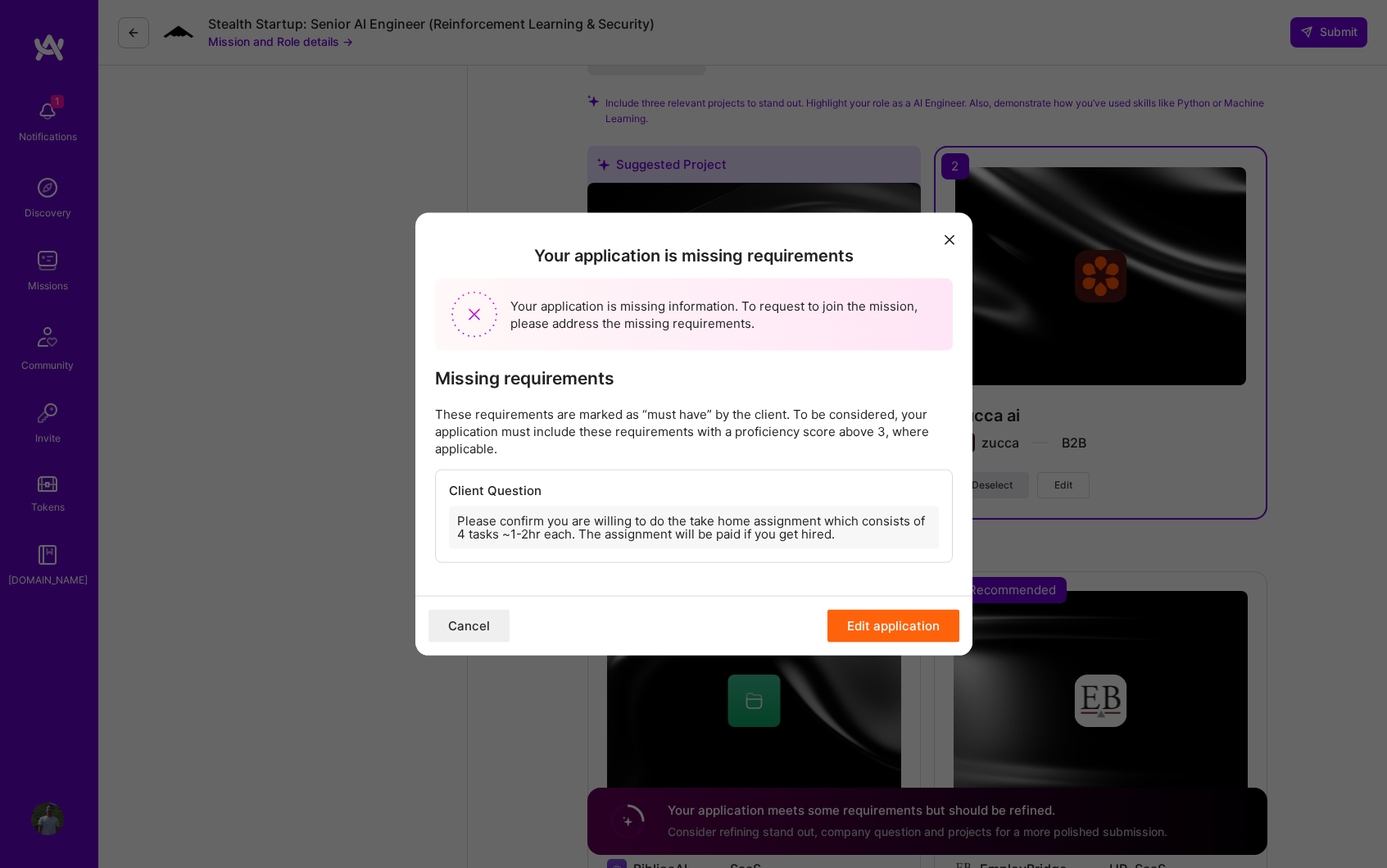
click at [861, 626] on button "Edit application" at bounding box center [893, 626] width 132 height 33
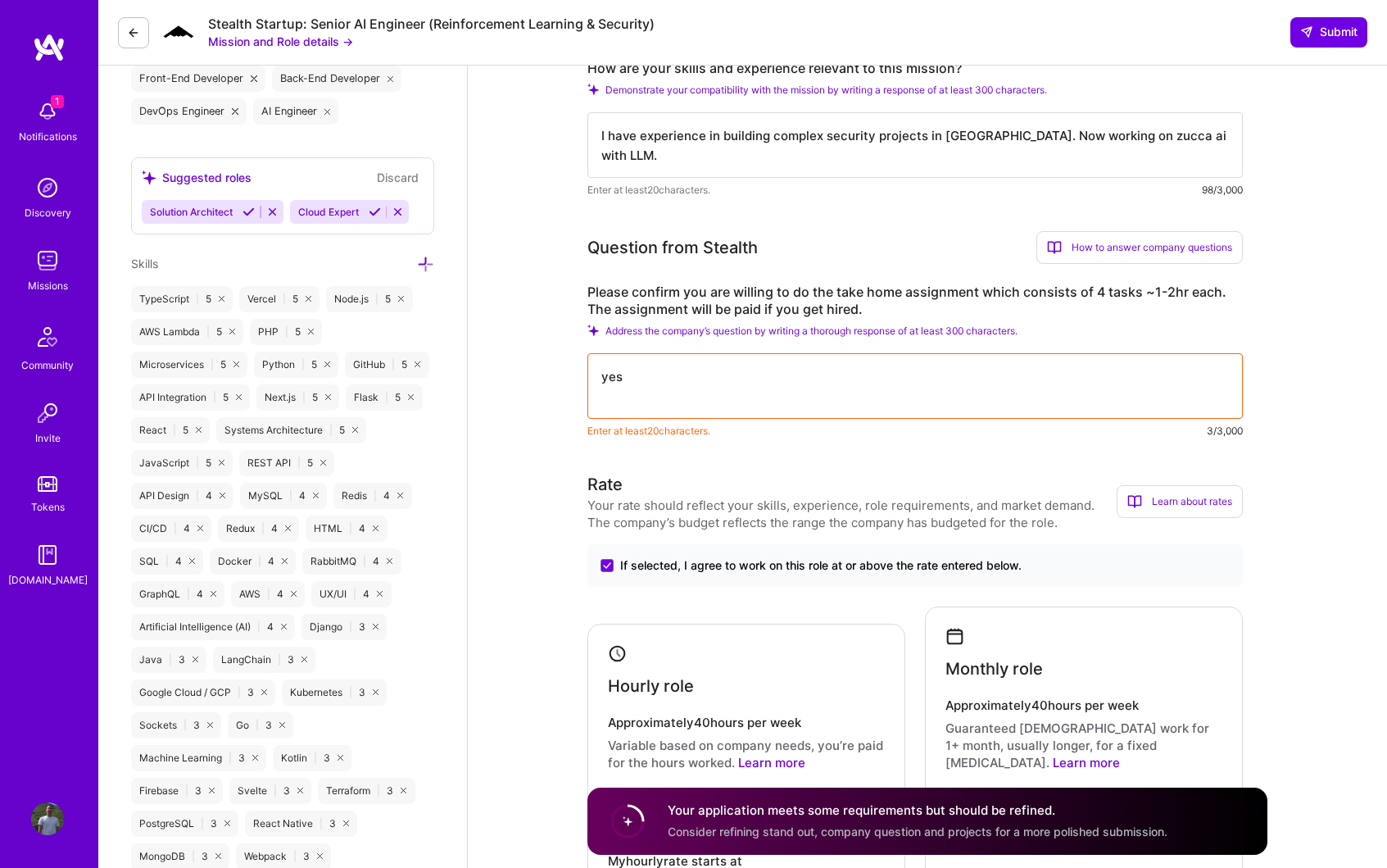
scroll to position [743, 0]
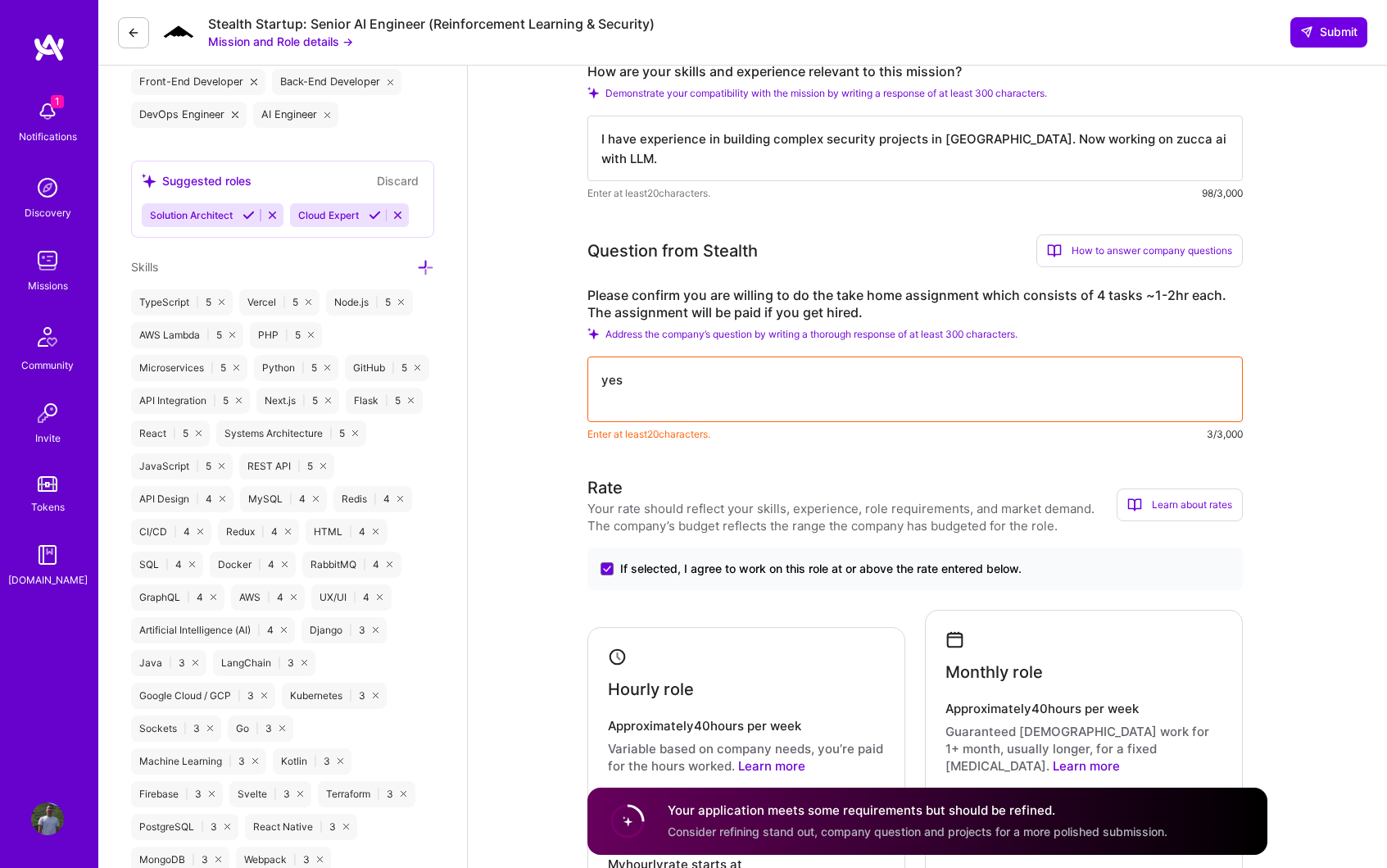
click at [816, 380] on textarea "yes" at bounding box center [915, 389] width 656 height 65
drag, startPoint x: 732, startPoint y: 294, endPoint x: 927, endPoint y: 290, distance: 195.0
click at [927, 290] on label "Please confirm you are willing to do the take home assignment which consists of…" at bounding box center [915, 304] width 656 height 34
click at [752, 296] on label "Please confirm you are willing to do the take home assignment which consists of…" at bounding box center [915, 304] width 656 height 34
copy label "willing to do the take home assignment"
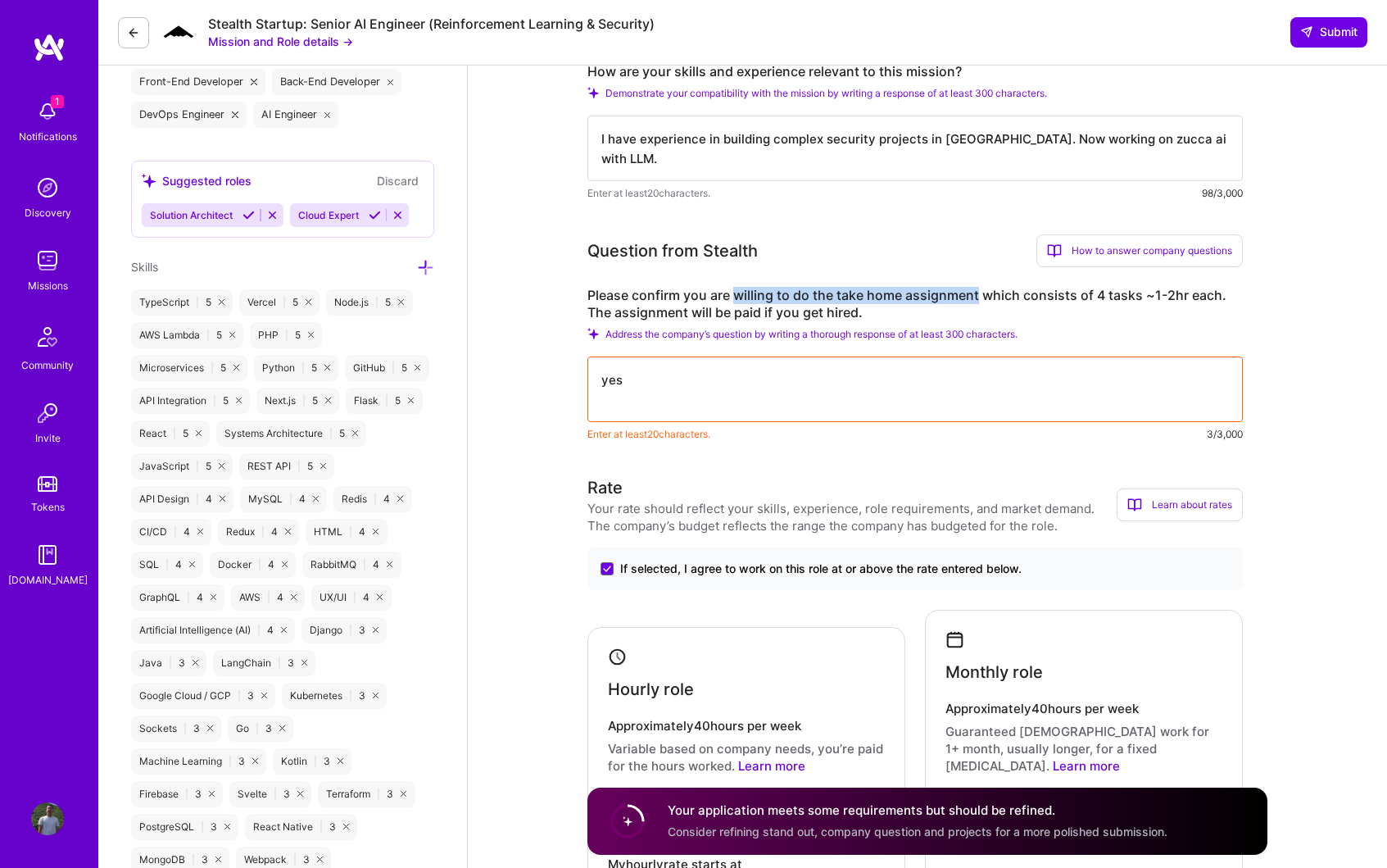
drag, startPoint x: 734, startPoint y: 294, endPoint x: 977, endPoint y: 288, distance: 243.1
click at [977, 288] on label "Please confirm you are willing to do the take home assignment which consists of…" at bounding box center [915, 304] width 656 height 34
click at [772, 383] on textarea "yes" at bounding box center [915, 389] width 656 height 65
paste textarea "willing to do the take home assignment"
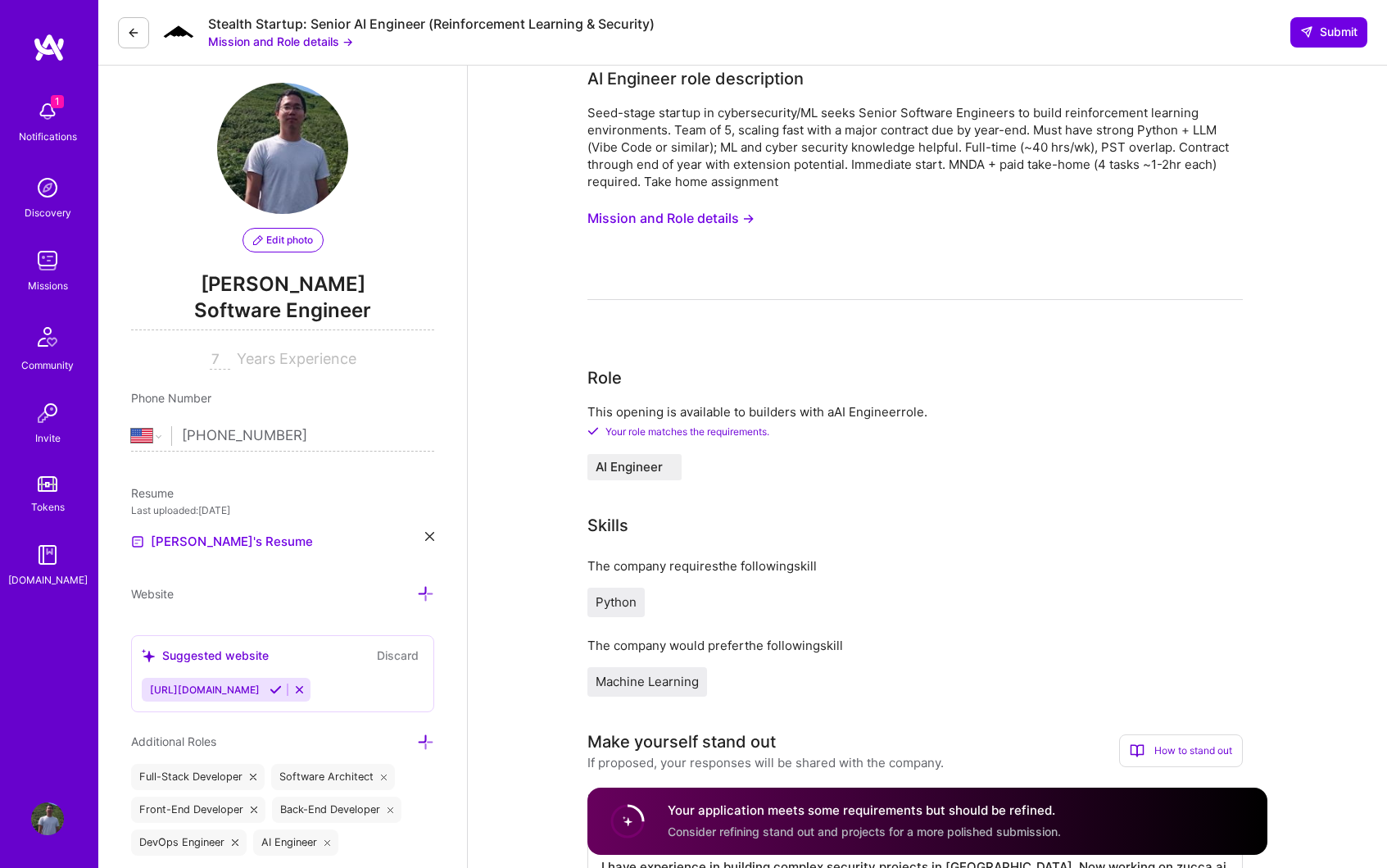
scroll to position [0, 0]
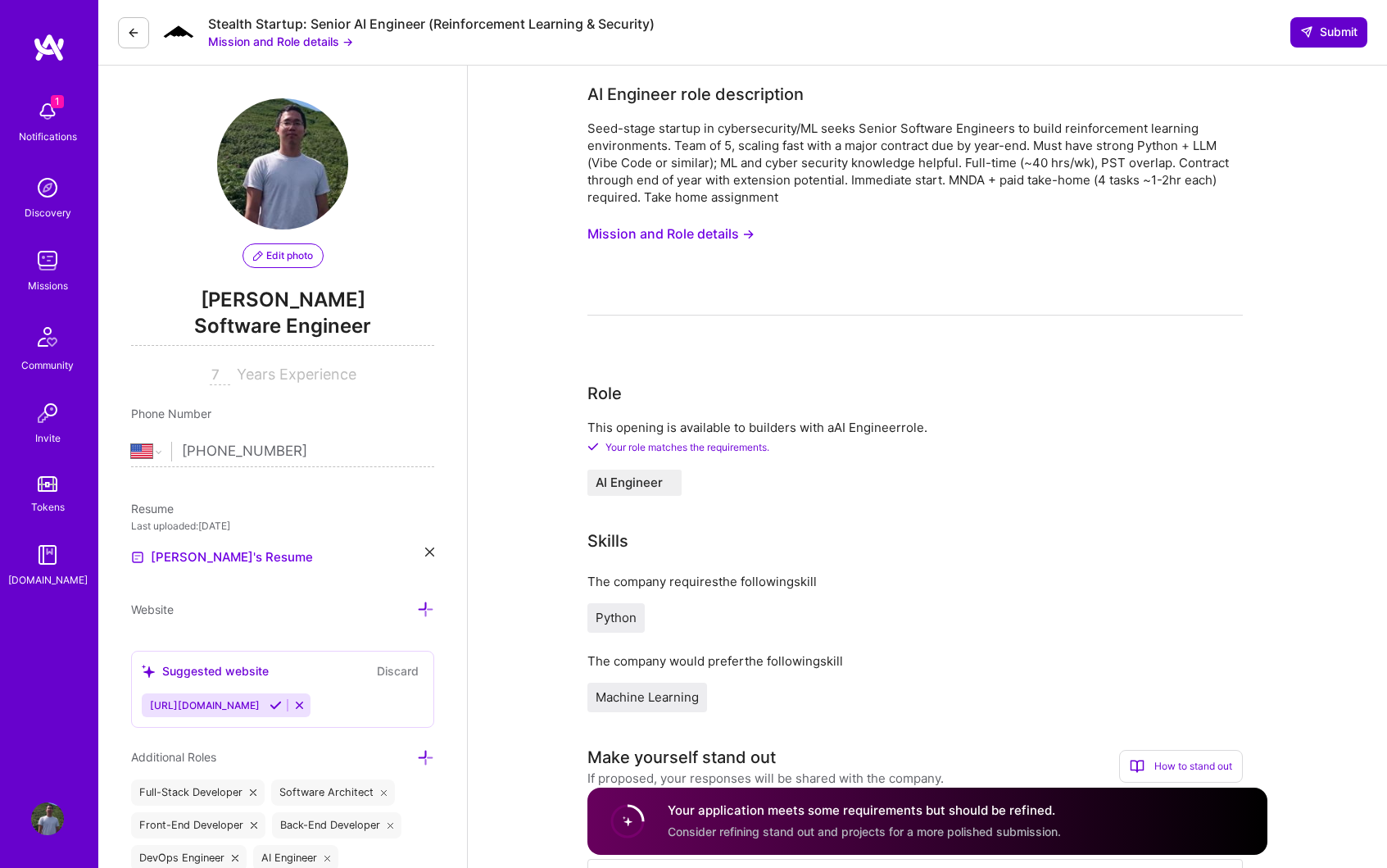
type textarea "yes willing to do the take home assignment"
click at [1319, 38] on span "Submit" at bounding box center [1329, 32] width 57 height 16
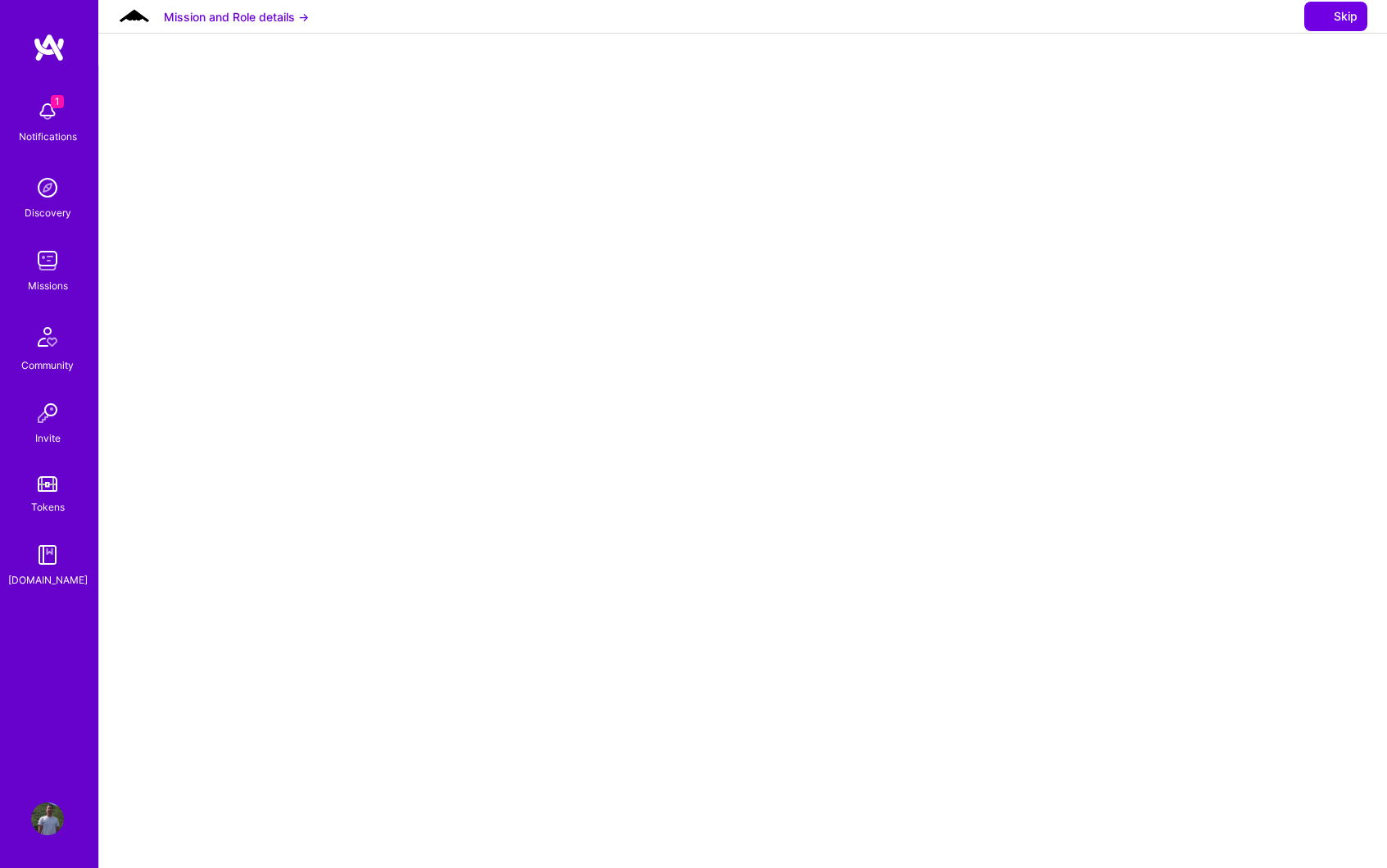
select select "US"
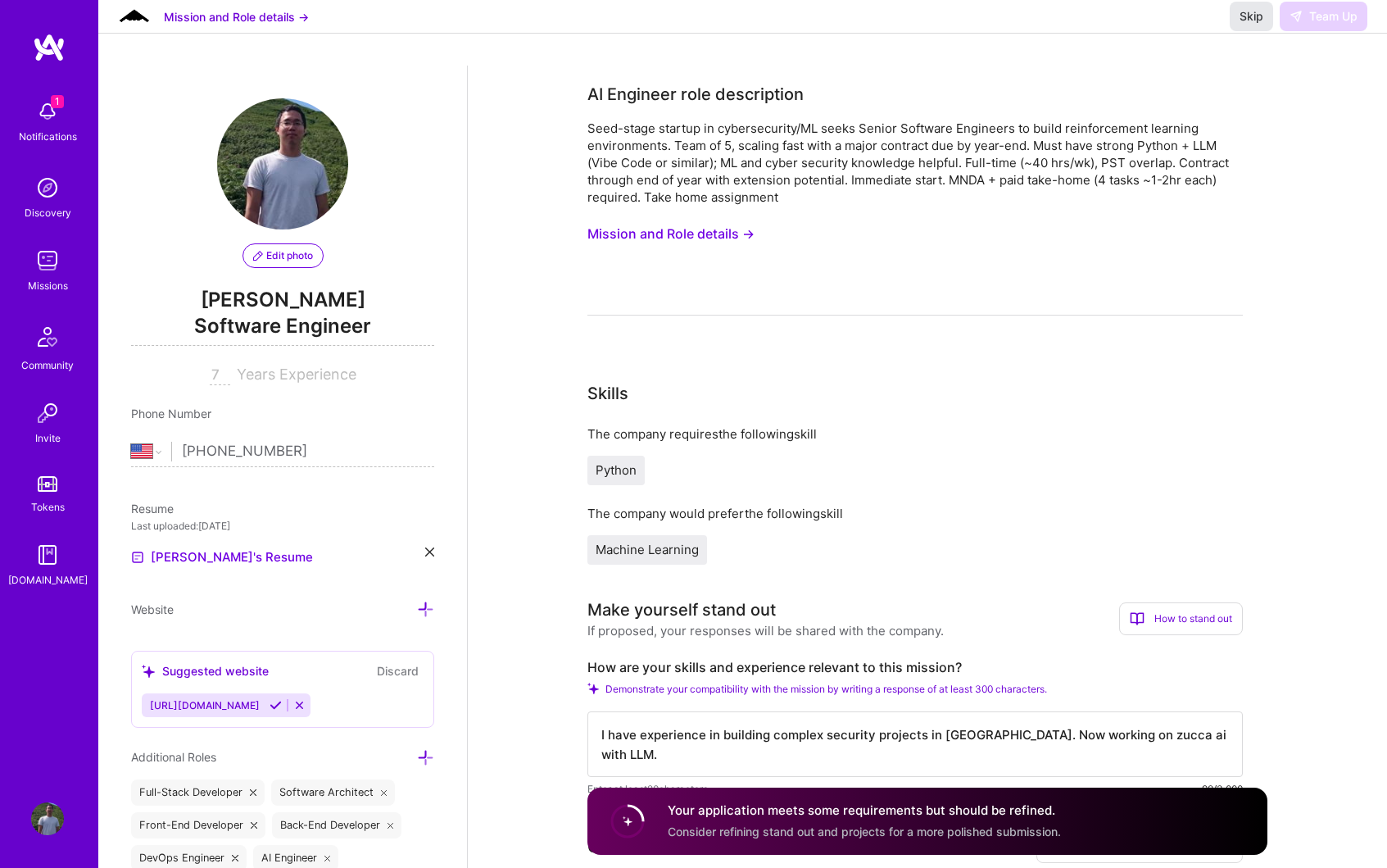
click at [1251, 24] on span "Skip" at bounding box center [1252, 16] width 24 height 16
click at [55, 278] on div "Missions" at bounding box center [48, 285] width 40 height 17
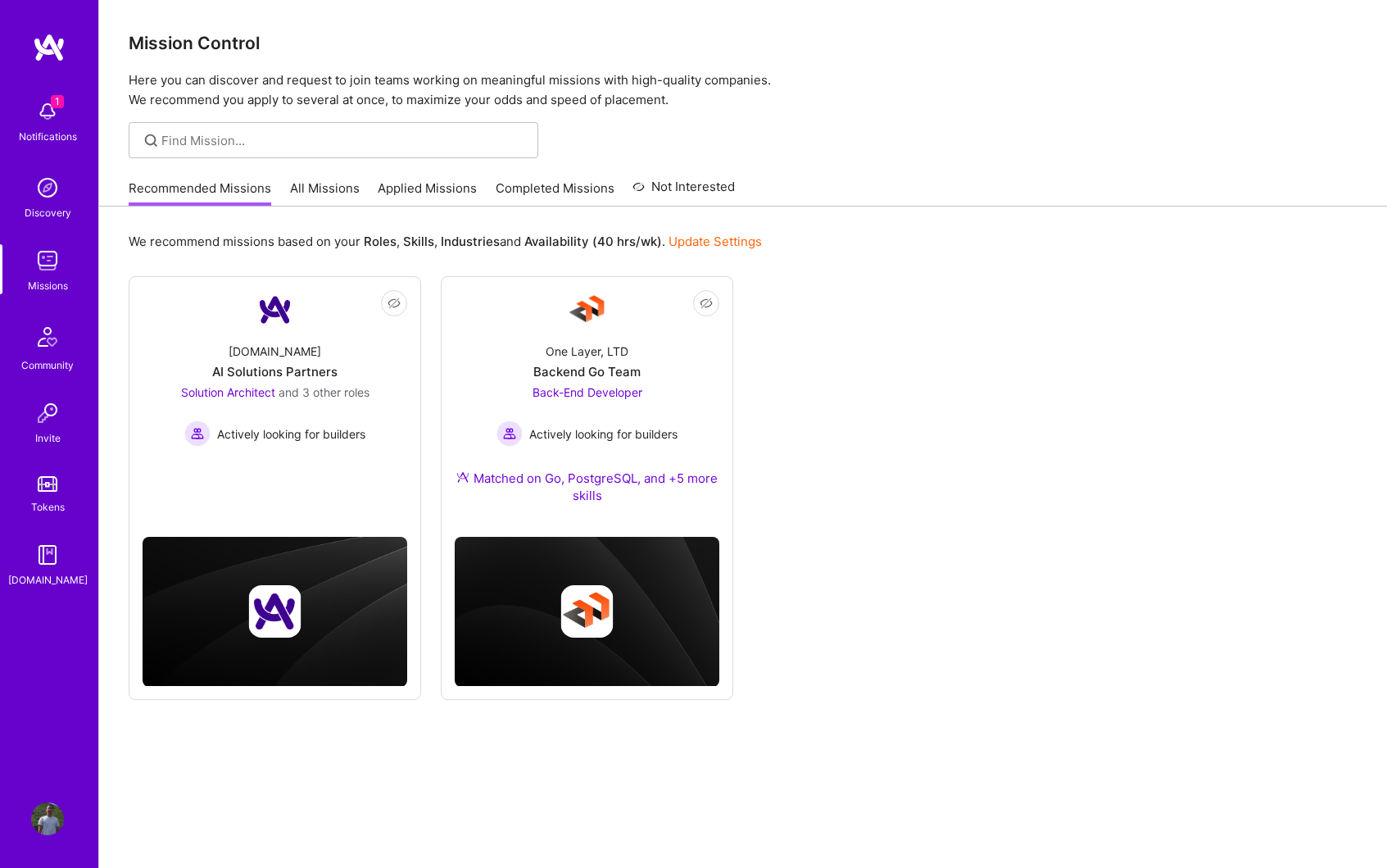
click at [410, 194] on link "Applied Missions" at bounding box center [426, 193] width 99 height 27
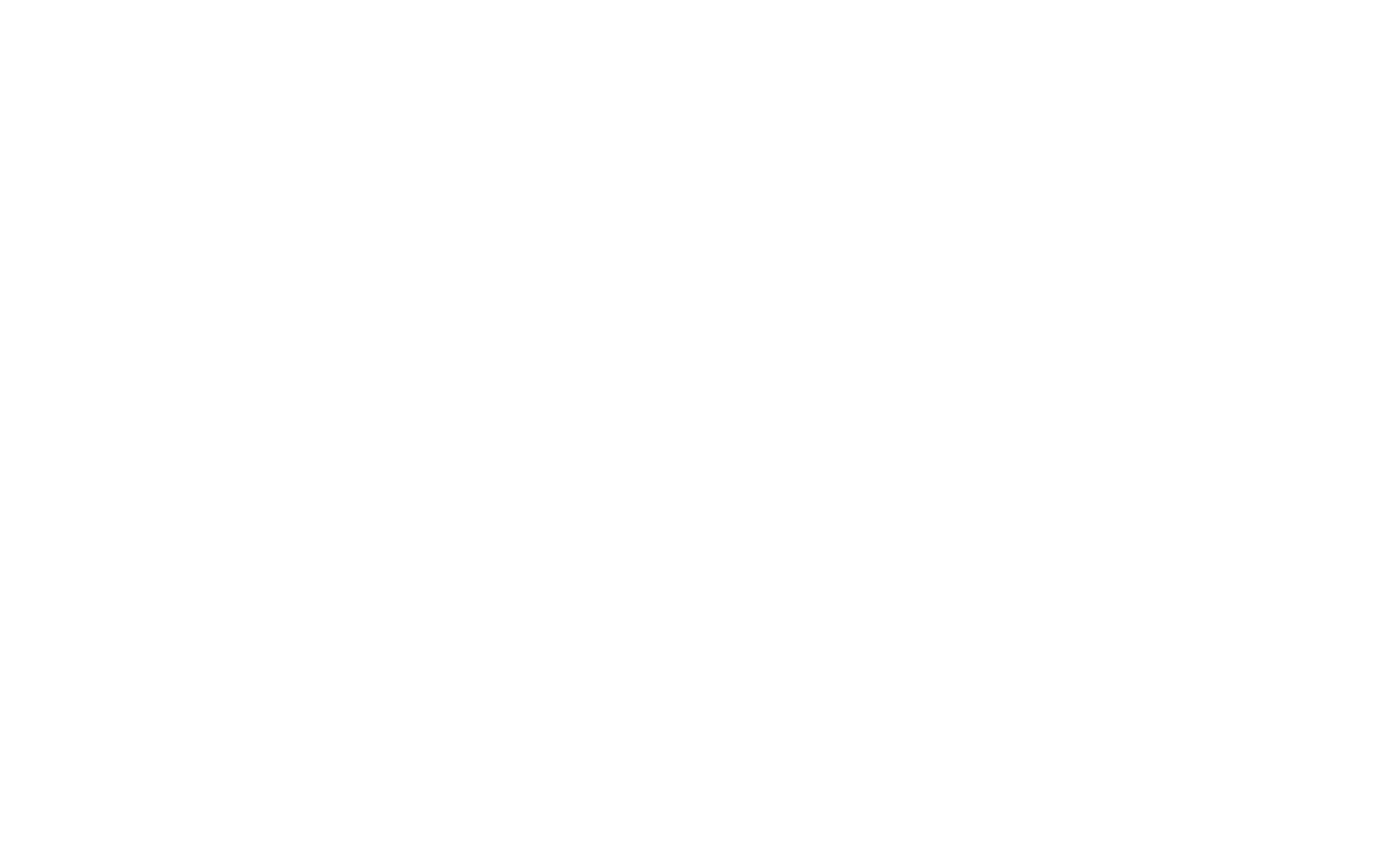
scroll to position [35, 0]
click at [0, 0] on ul "In review We're reviewing your request to join this mission. We'll notify you w…" at bounding box center [0, 0] width 0 height 0
